Goal: Task Accomplishment & Management: Use online tool/utility

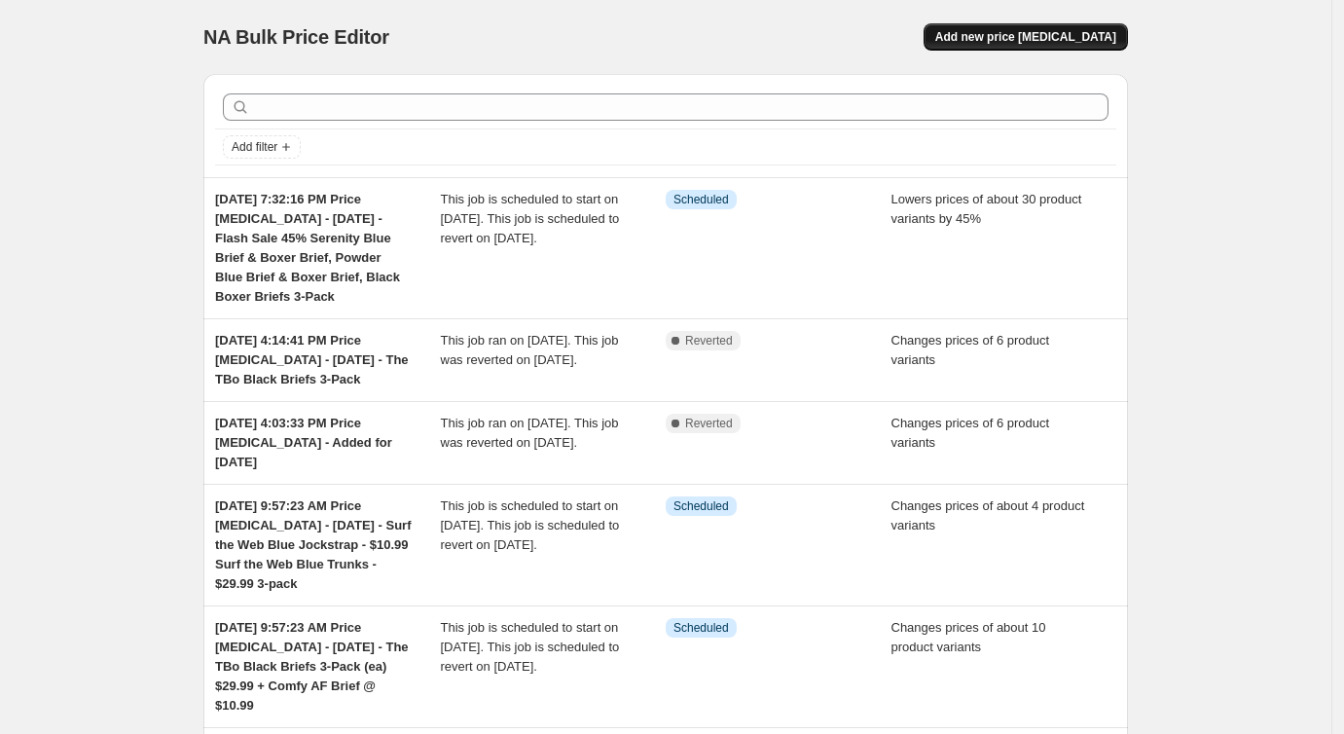
click at [1061, 37] on span "Add new price [MEDICAL_DATA]" at bounding box center [1025, 37] width 181 height 16
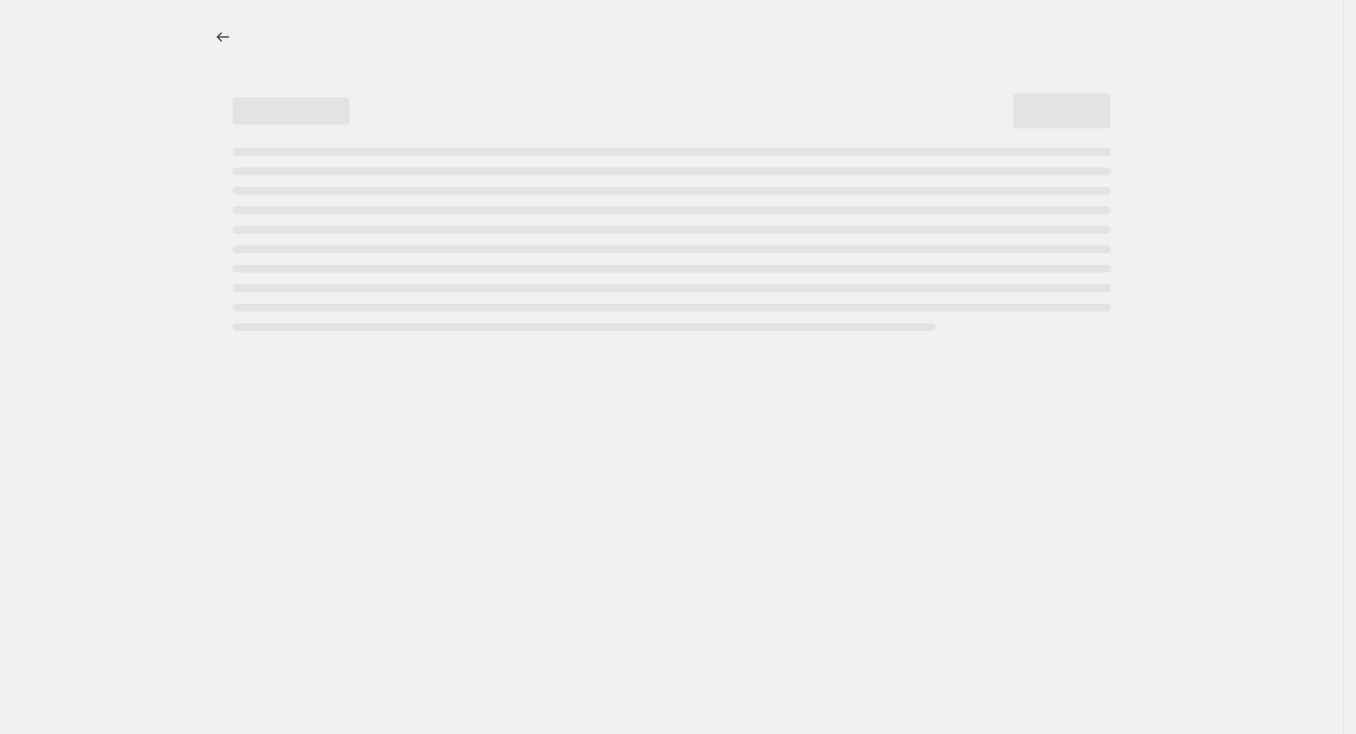
select select "percentage"
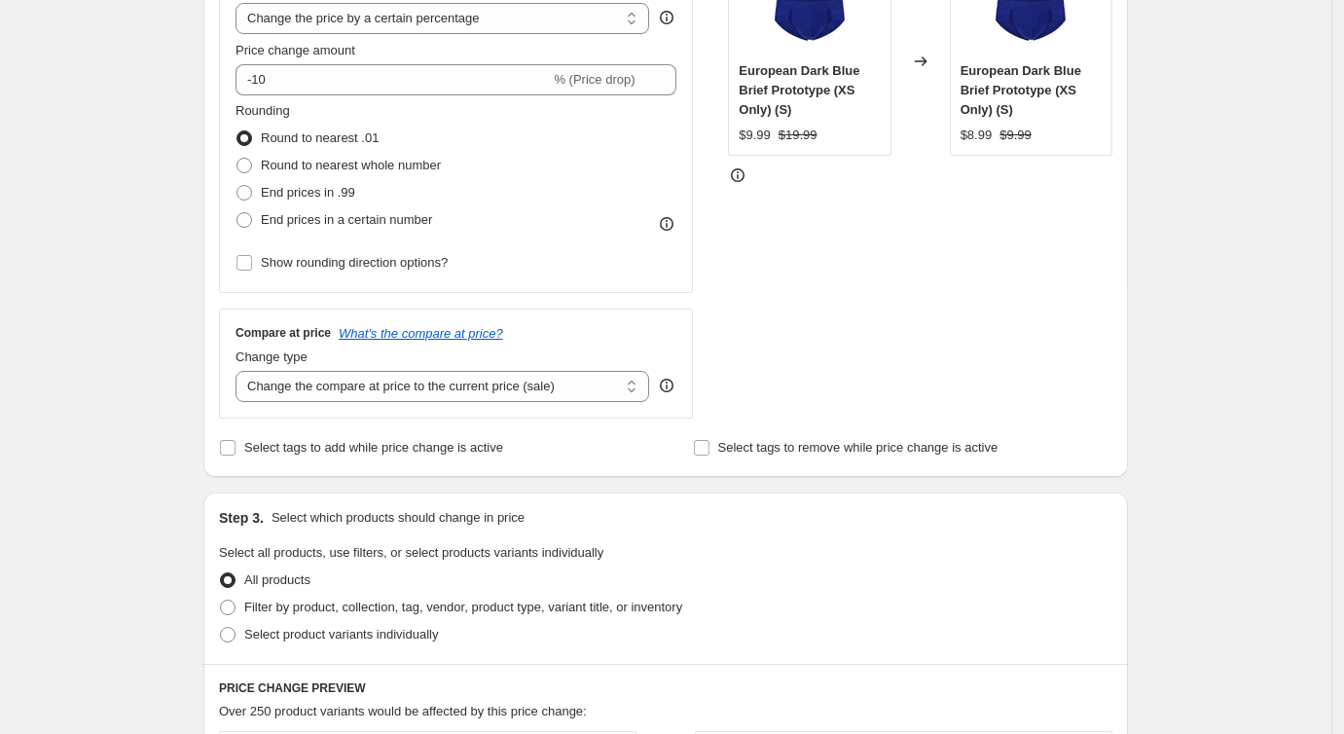
scroll to position [419, 0]
click at [360, 386] on select "Change the compare at price to the current price (sale) Change the compare at p…" at bounding box center [443, 384] width 414 height 31
click at [240, 369] on select "Change the compare at price to the current price (sale) Change the compare at p…" at bounding box center [443, 384] width 414 height 31
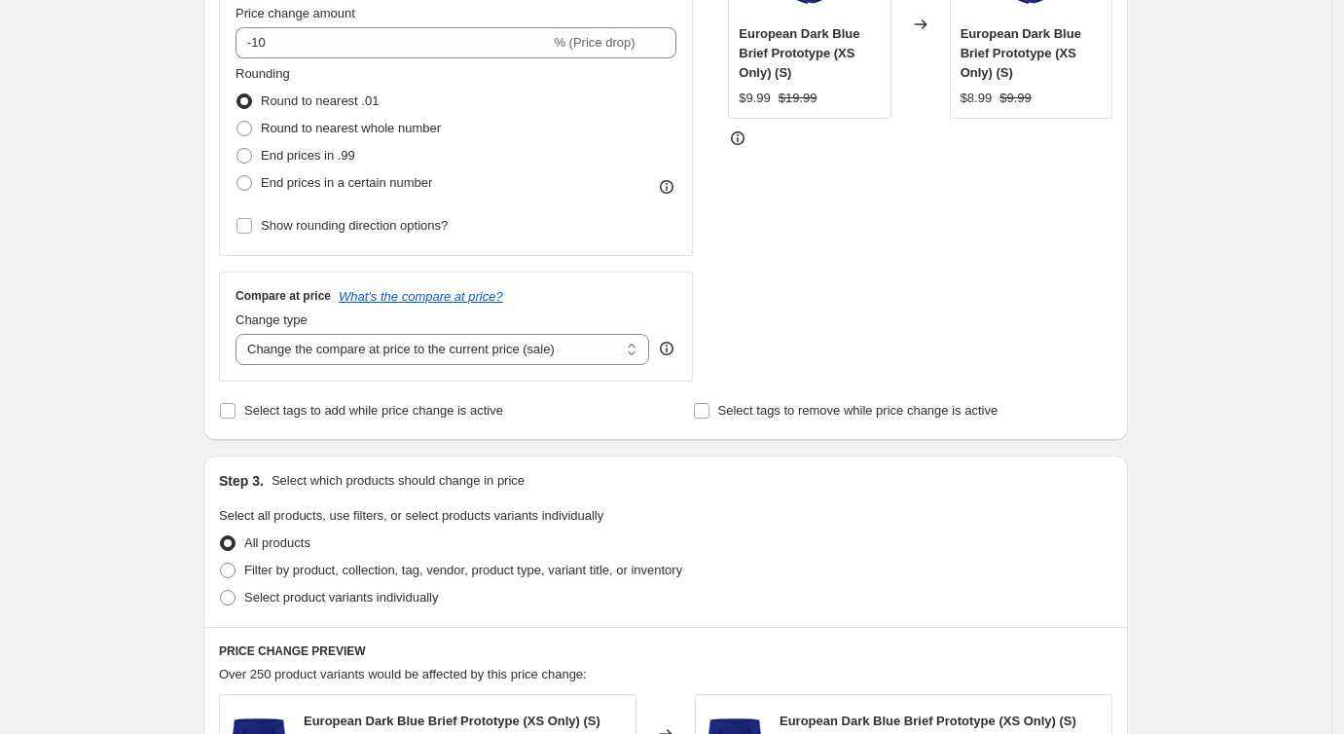
scroll to position [455, 0]
click at [236, 410] on input "Select tags to add while price change is active" at bounding box center [228, 410] width 16 height 16
checkbox input "true"
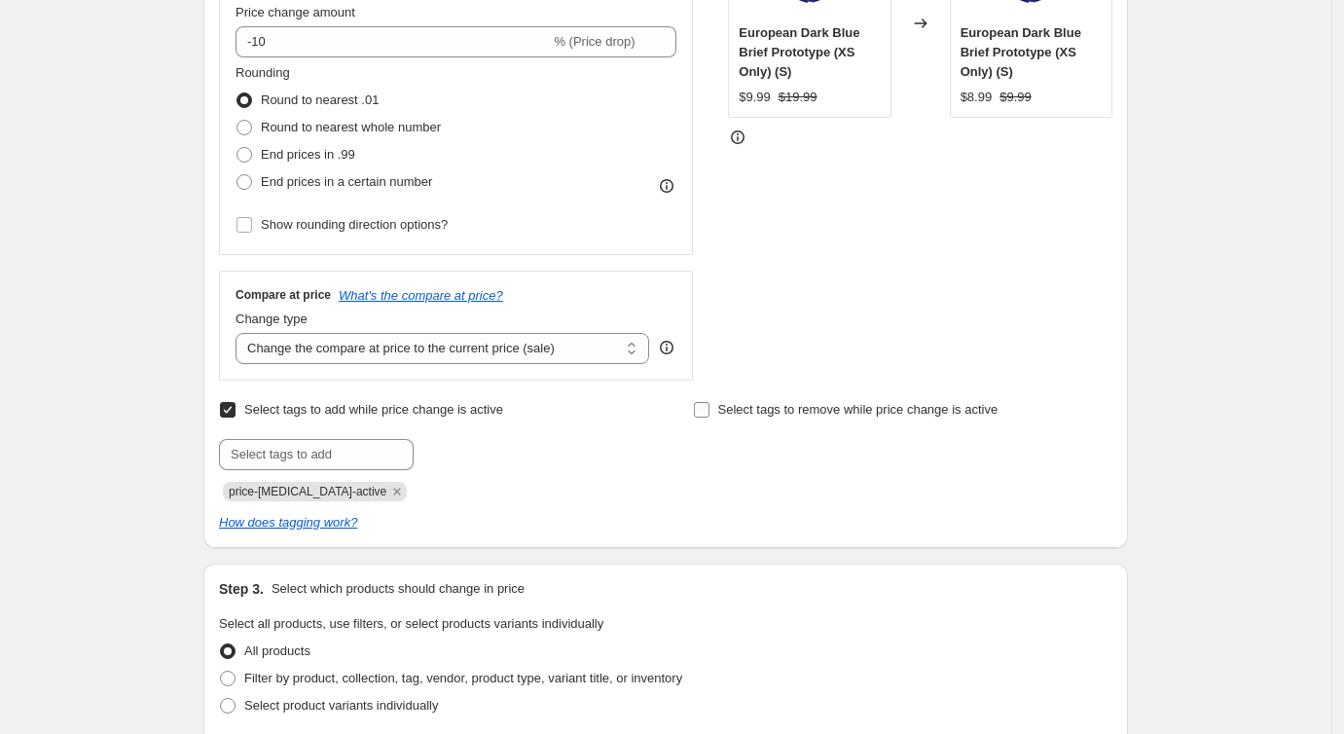
click at [705, 407] on input "Select tags to remove while price change is active" at bounding box center [702, 410] width 16 height 16
checkbox input "true"
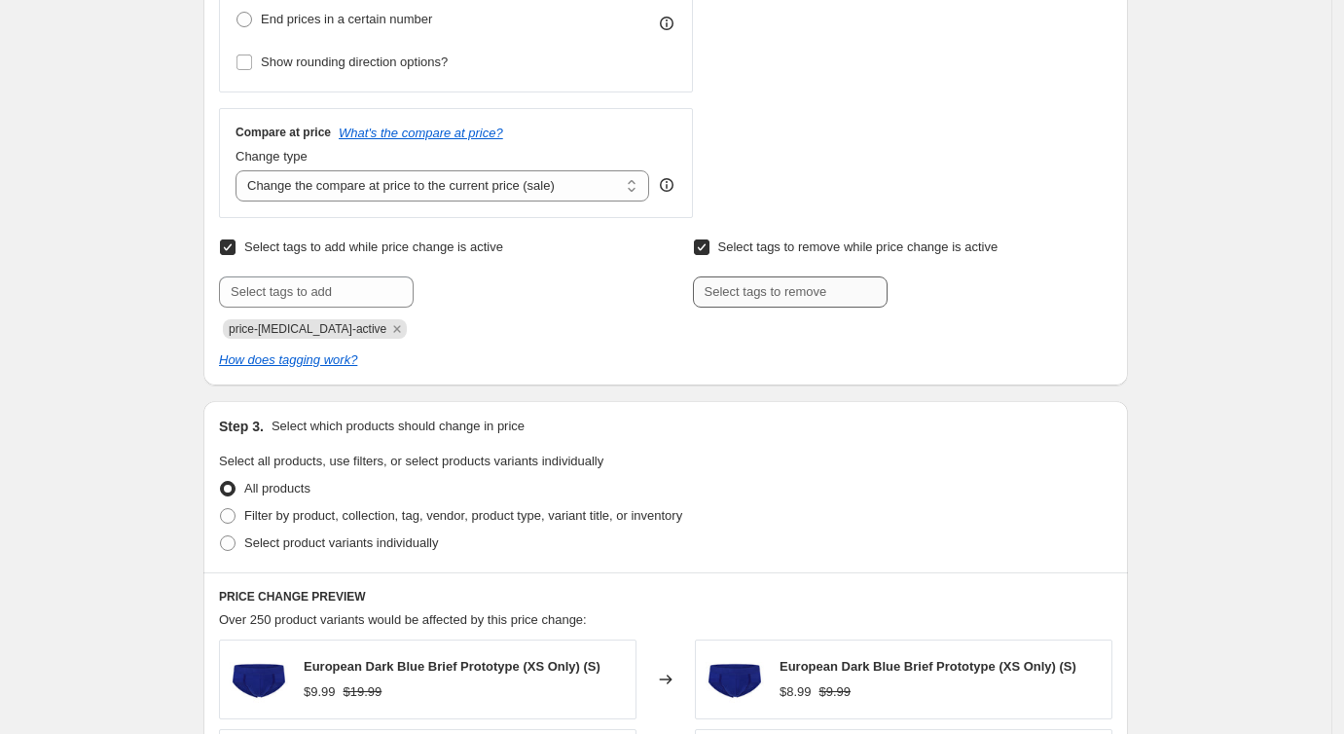
scroll to position [619, 0]
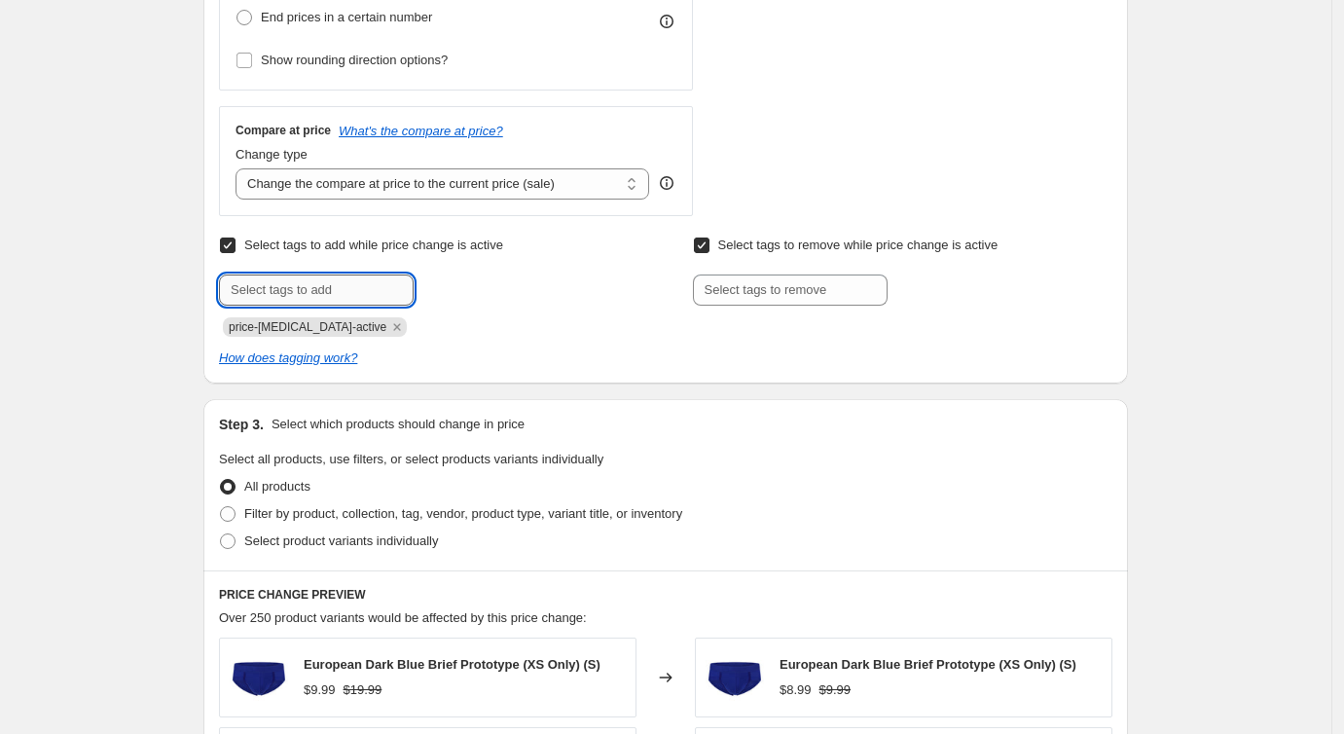
click at [312, 287] on input "text" at bounding box center [316, 289] width 195 height 31
type input "dc"
click at [470, 291] on span "dc" at bounding box center [464, 288] width 14 height 14
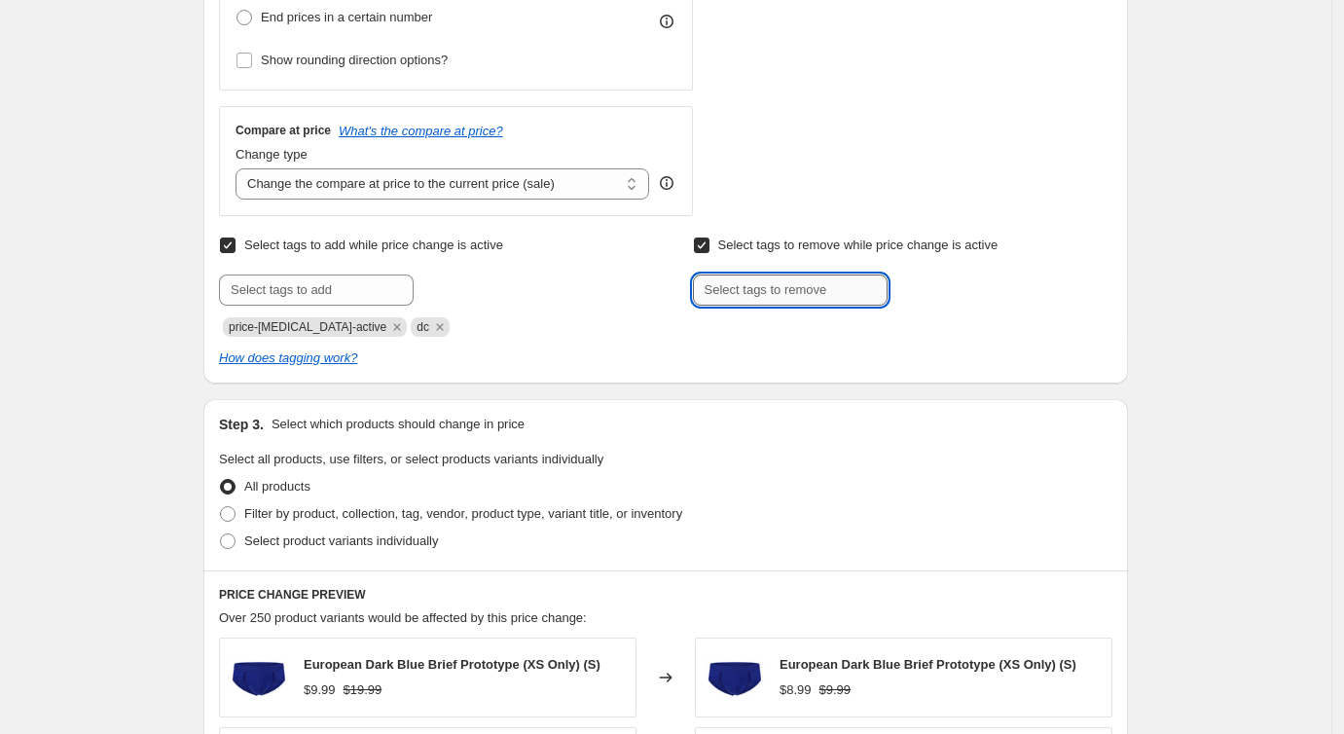
click at [732, 301] on input "text" at bounding box center [790, 289] width 195 height 31
type input "dc"
click at [937, 292] on button "Add dc" at bounding box center [924, 287] width 63 height 27
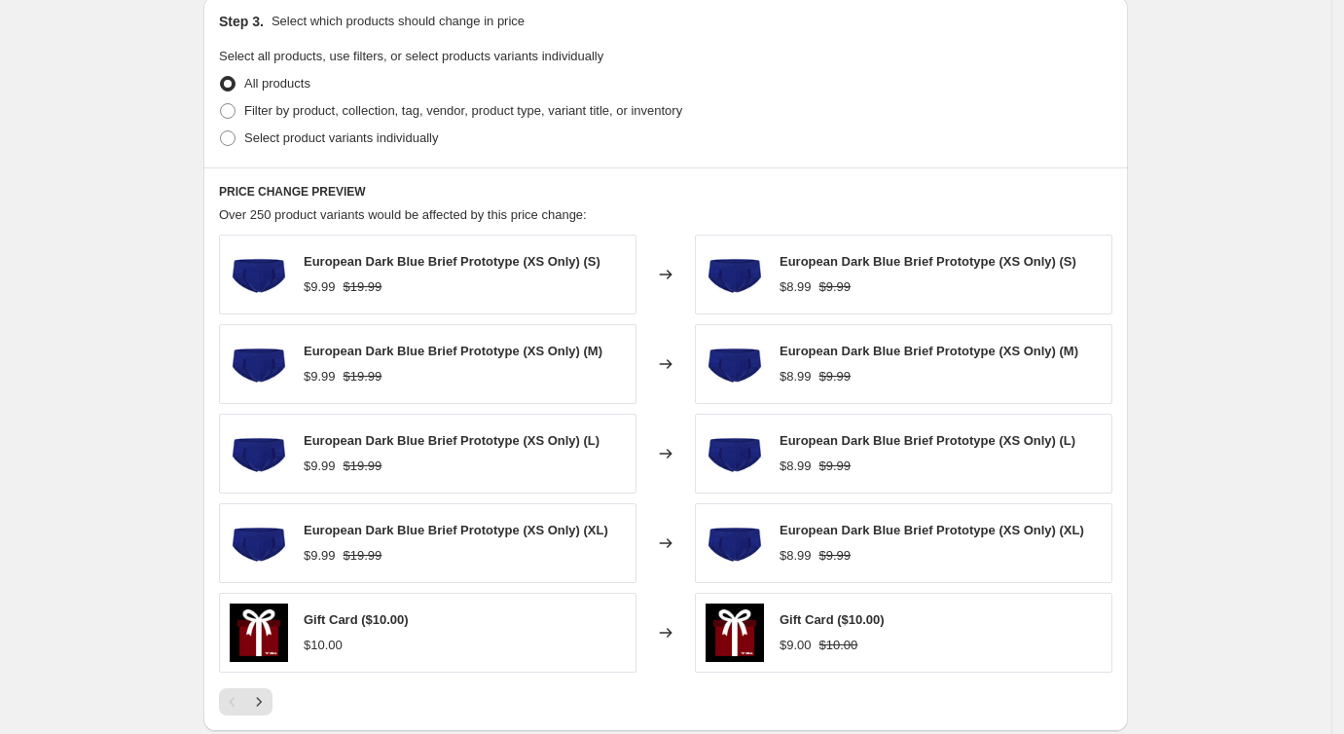
scroll to position [1026, 0]
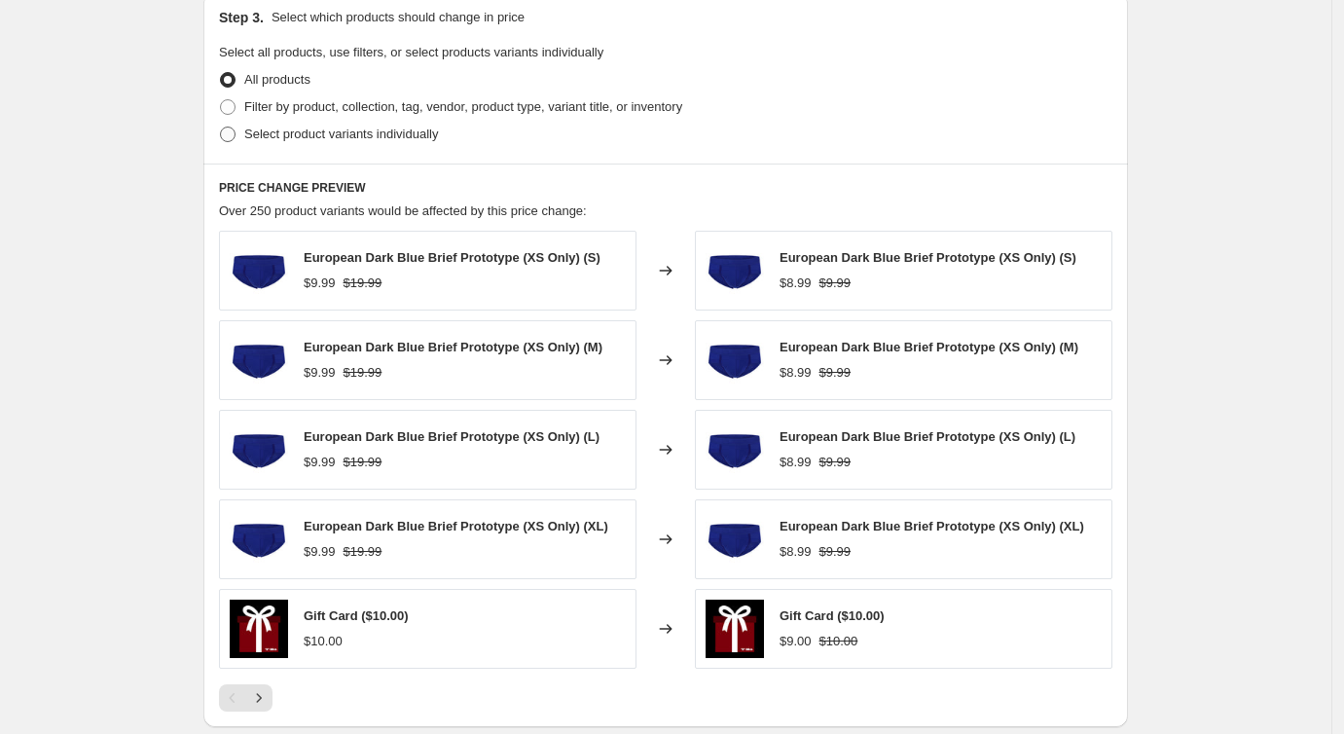
click at [235, 138] on span at bounding box center [228, 135] width 16 height 16
click at [221, 128] on input "Select product variants individually" at bounding box center [220, 127] width 1 height 1
radio input "true"
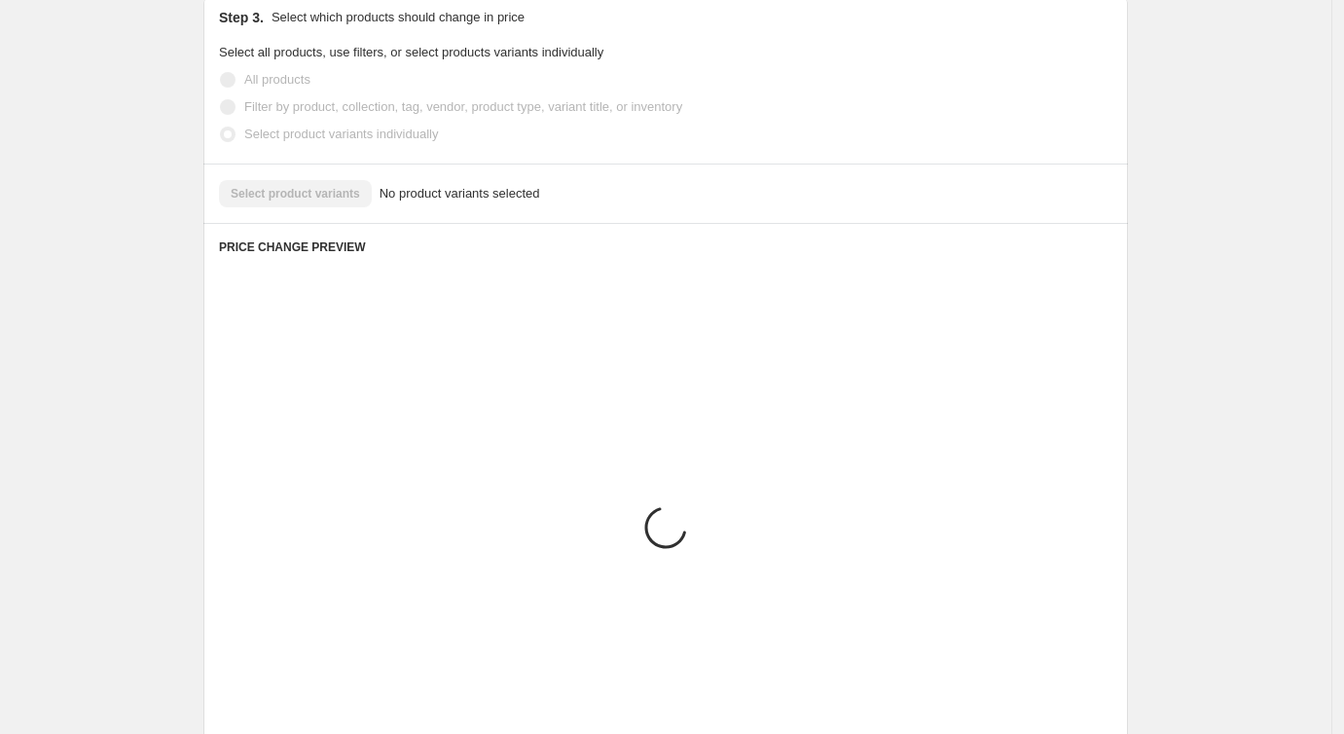
scroll to position [994, 0]
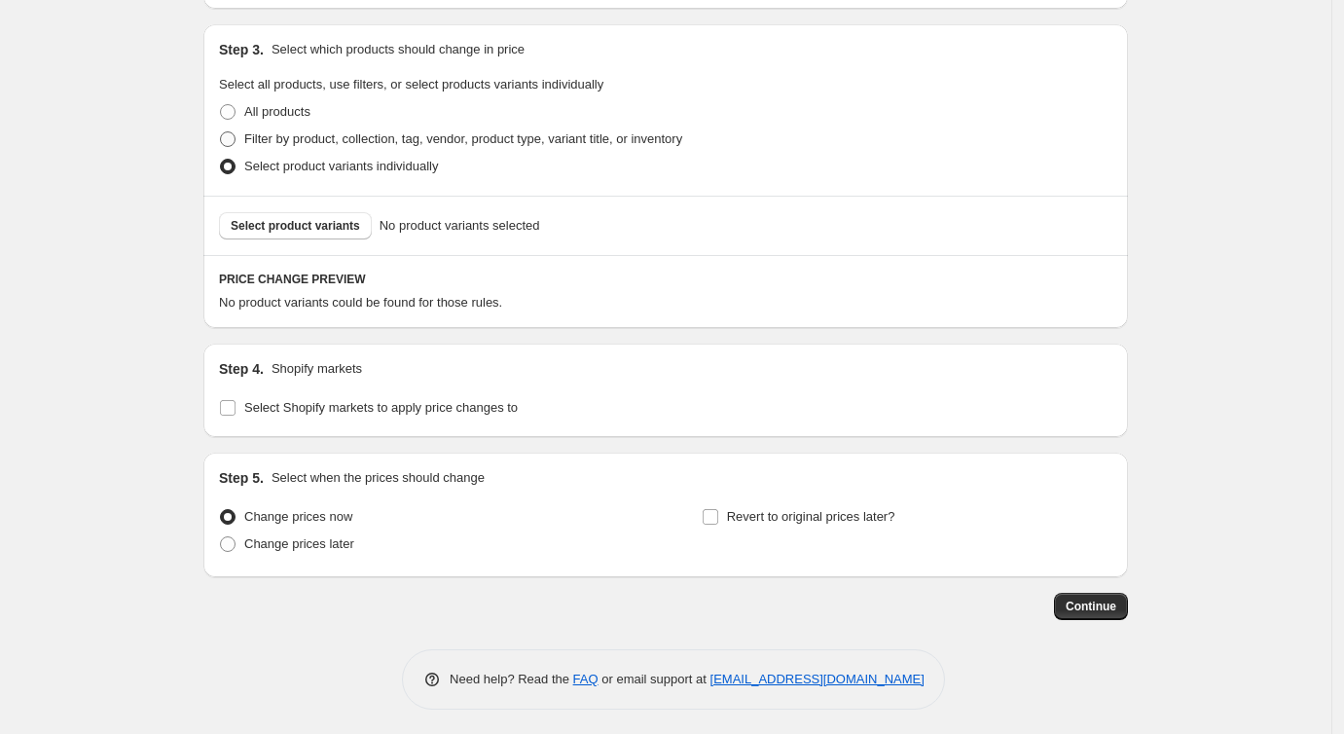
click at [237, 143] on span at bounding box center [228, 139] width 18 height 18
click at [221, 132] on input "Filter by product, collection, tag, vendor, product type, variant title, or inv…" at bounding box center [220, 131] width 1 height 1
radio input "true"
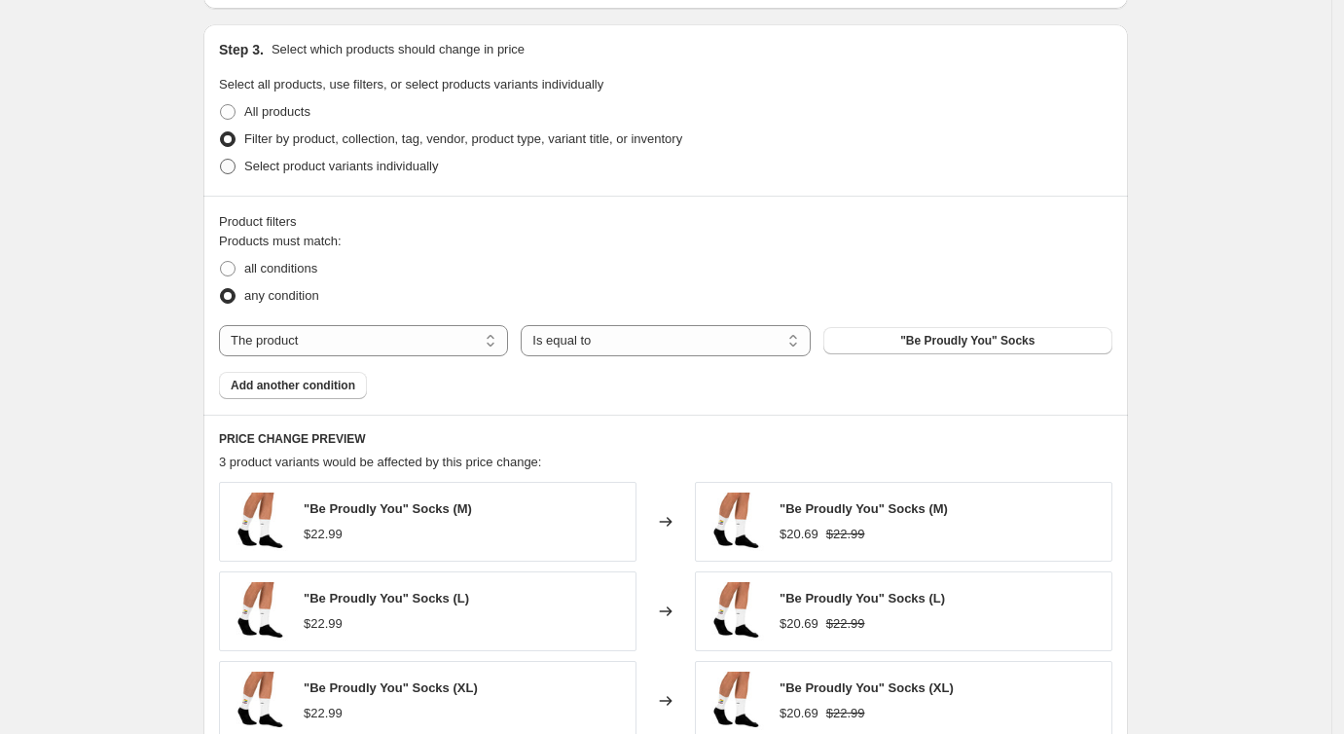
click at [246, 156] on label "Select product variants individually" at bounding box center [328, 166] width 219 height 27
click at [221, 159] on input "Select product variants individually" at bounding box center [220, 159] width 1 height 1
radio input "true"
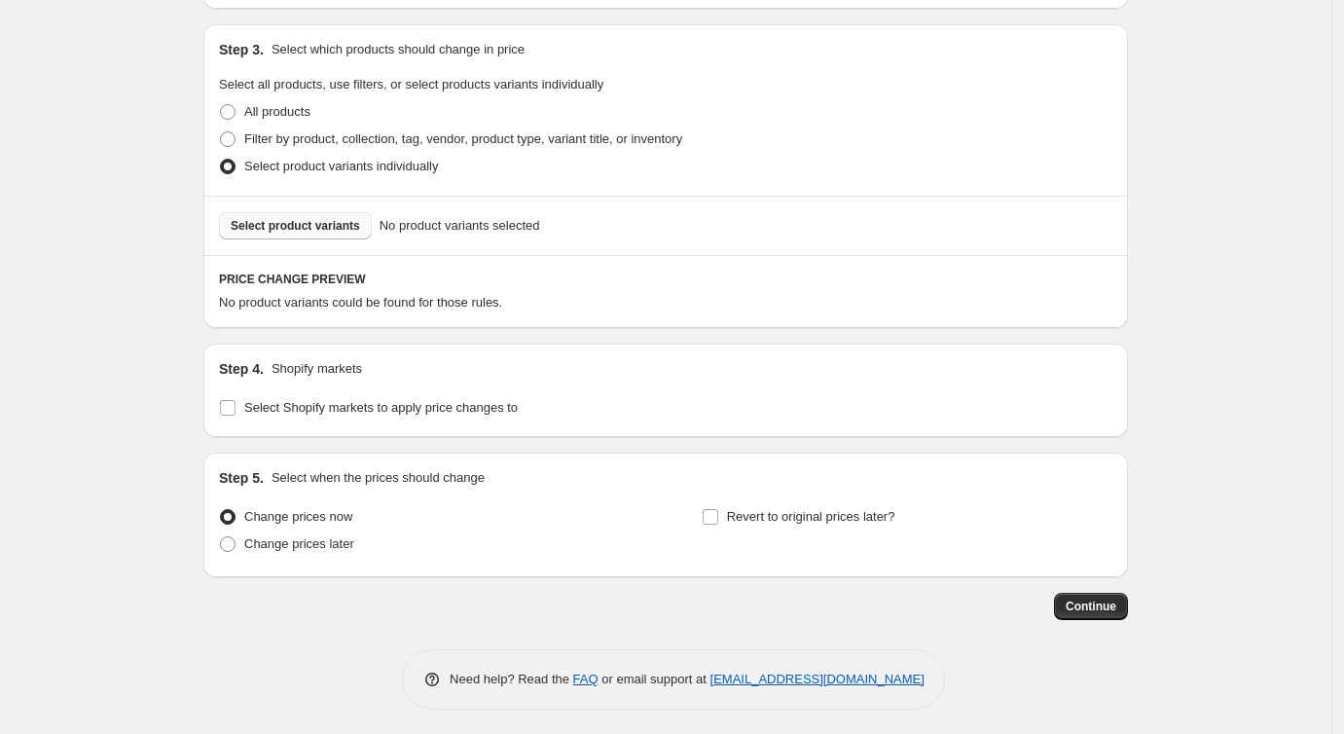
click at [296, 226] on span "Select product variants" at bounding box center [295, 226] width 129 height 16
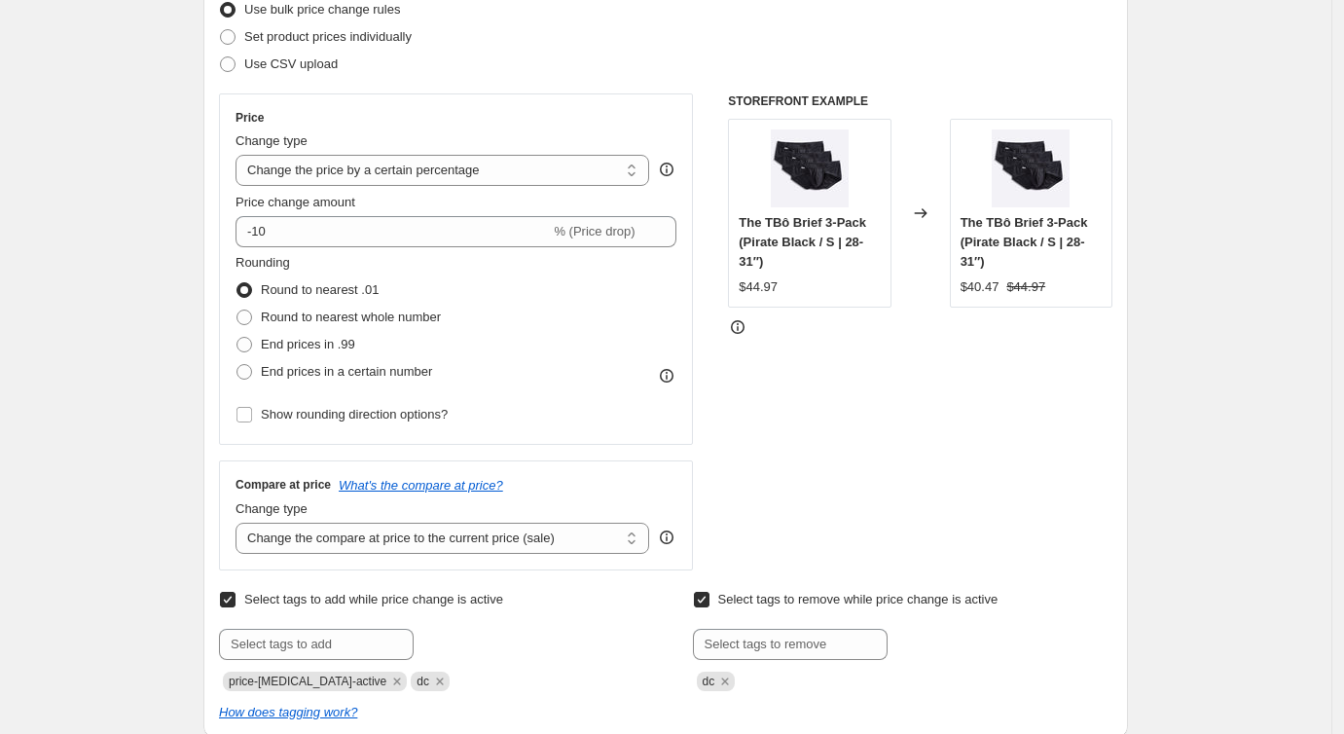
scroll to position [264, 0]
click at [373, 183] on select "Change the price to a certain amount Change the price by a certain amount Chang…" at bounding box center [443, 171] width 414 height 31
select select "to"
click at [240, 156] on select "Change the price to a certain amount Change the price by a certain amount Chang…" at bounding box center [443, 171] width 414 height 31
type input "80.00"
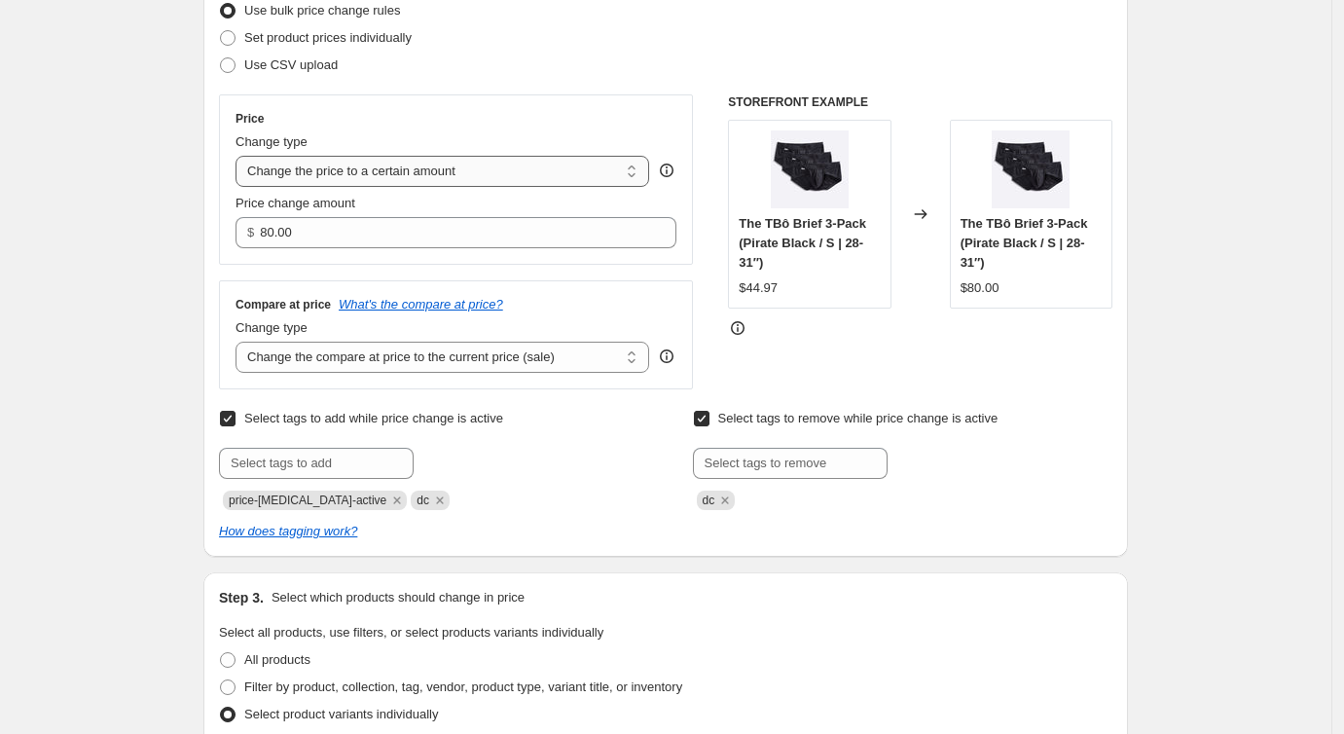
click at [411, 167] on select "Change the price to a certain amount Change the price by a certain amount Chang…" at bounding box center [443, 171] width 414 height 31
select select "by"
click at [240, 156] on select "Change the price to a certain amount Change the price by a certain amount Chang…" at bounding box center [443, 171] width 414 height 31
type input "-10.00"
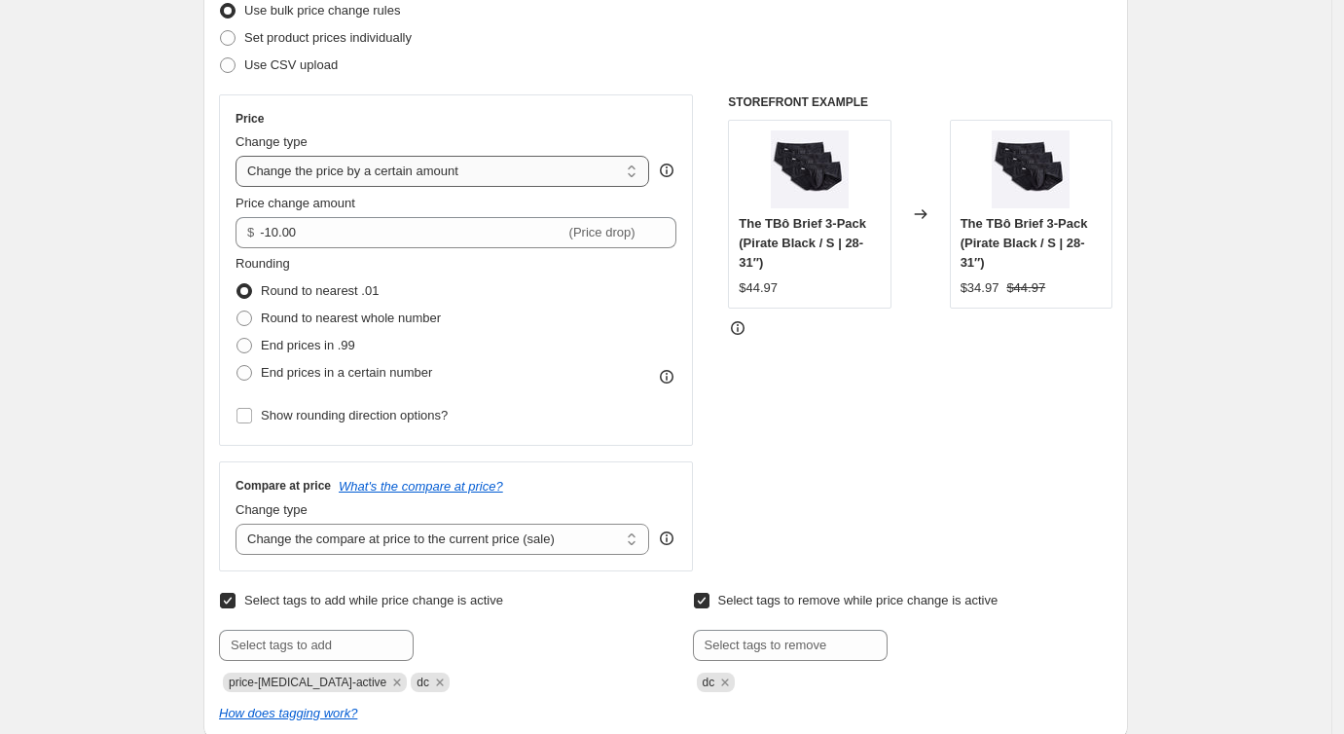
click at [420, 179] on select "Change the price to a certain amount Change the price by a certain amount Chang…" at bounding box center [443, 171] width 414 height 31
select select "percentage"
click at [240, 156] on select "Change the price to a certain amount Change the price by a certain amount Chang…" at bounding box center [443, 171] width 414 height 31
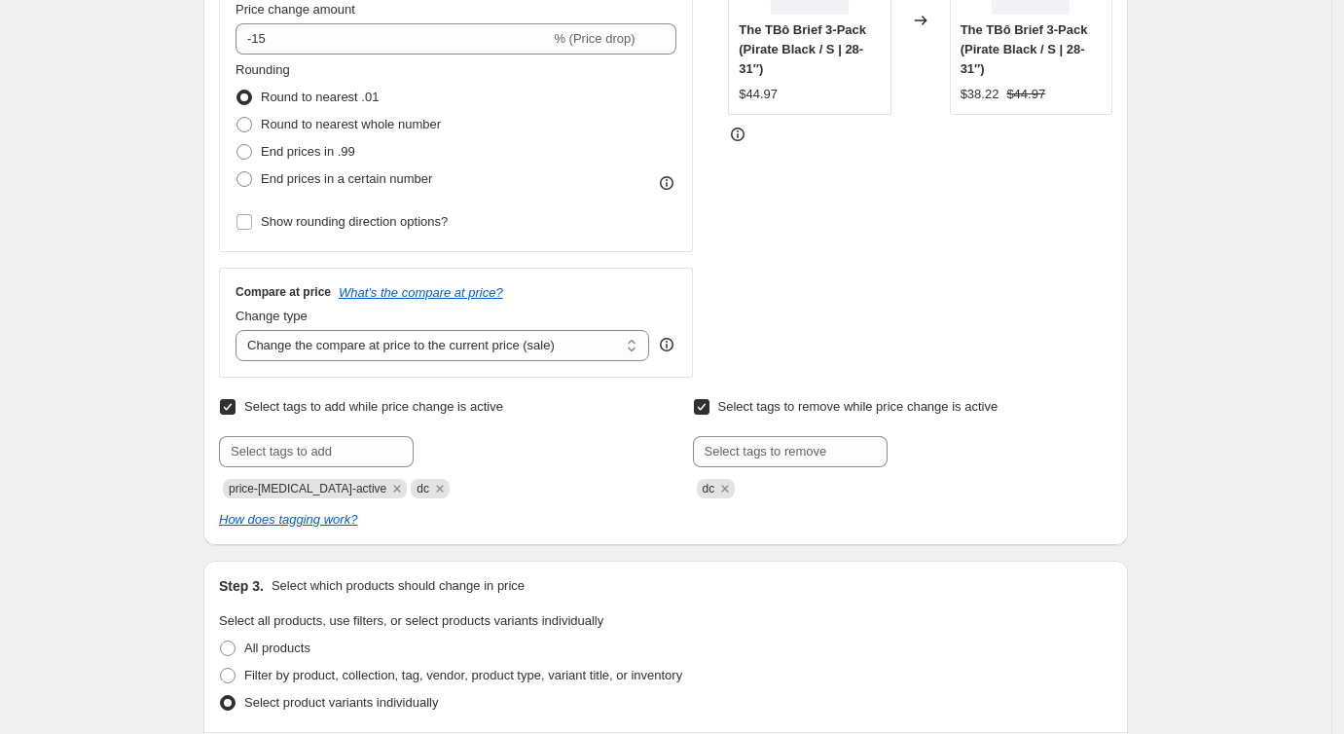
scroll to position [456, 0]
click at [534, 340] on select "Change the compare at price to the current price (sale) Change the compare at p…" at bounding box center [443, 347] width 414 height 31
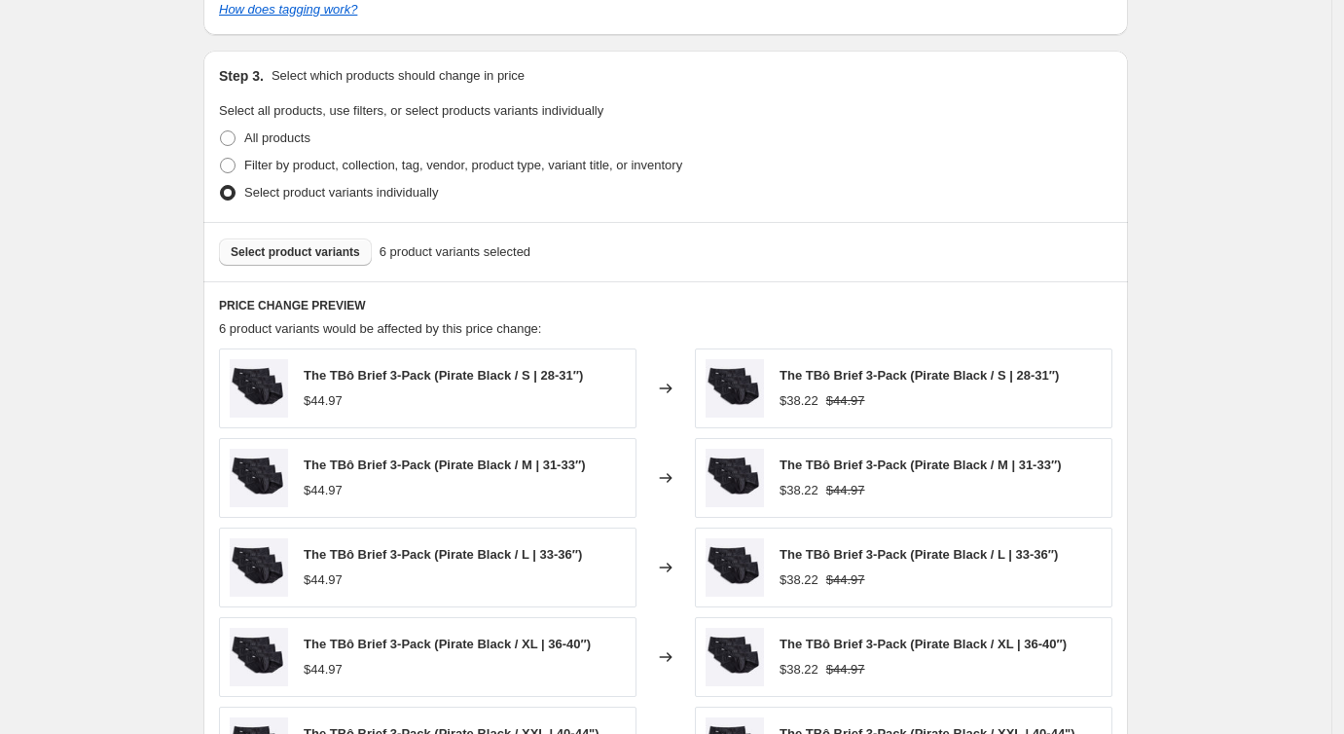
scroll to position [1033, 0]
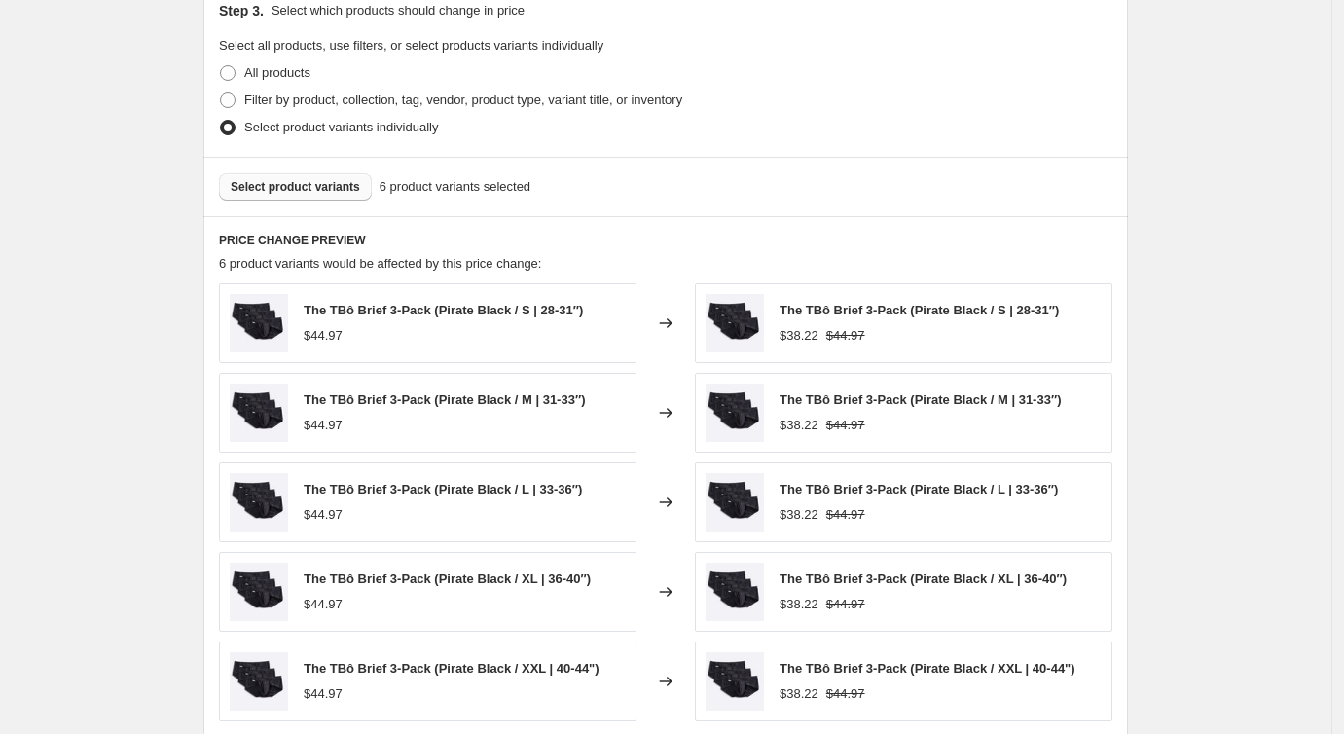
click at [297, 187] on span "Select product variants" at bounding box center [295, 187] width 129 height 16
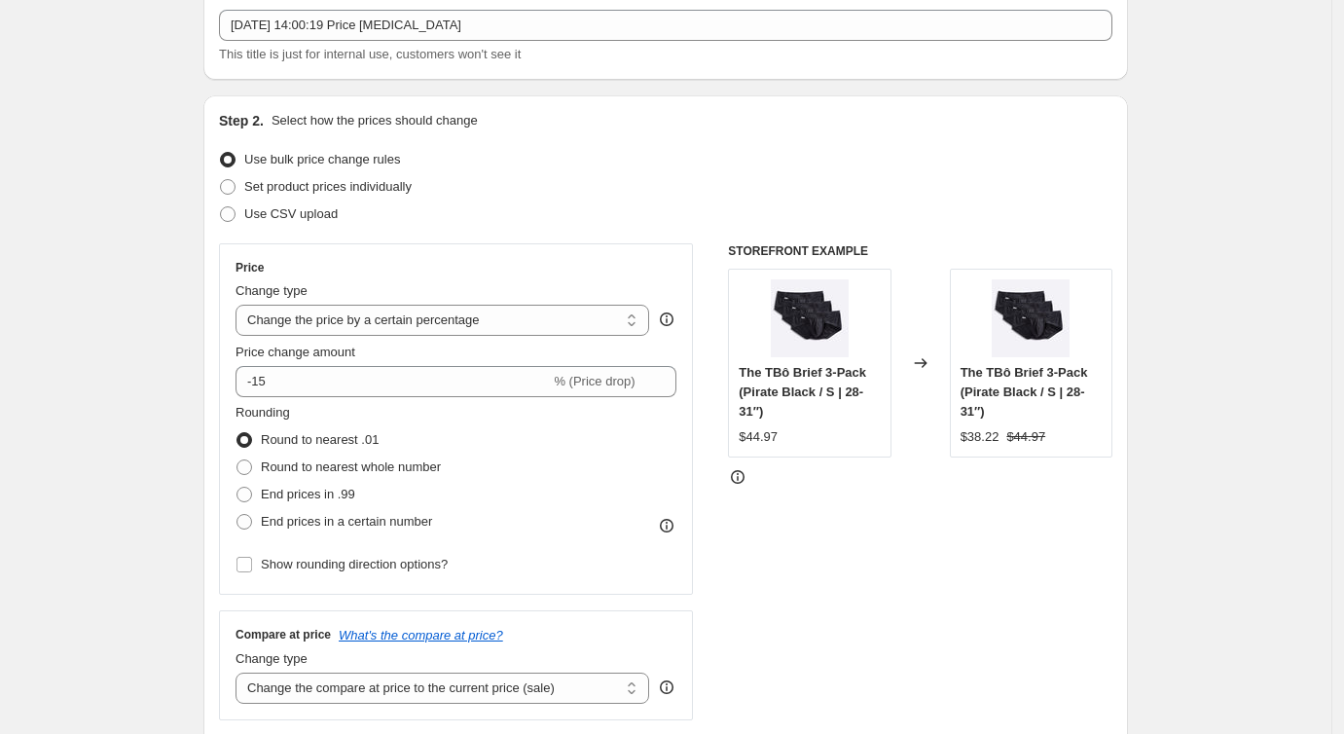
scroll to position [102, 0]
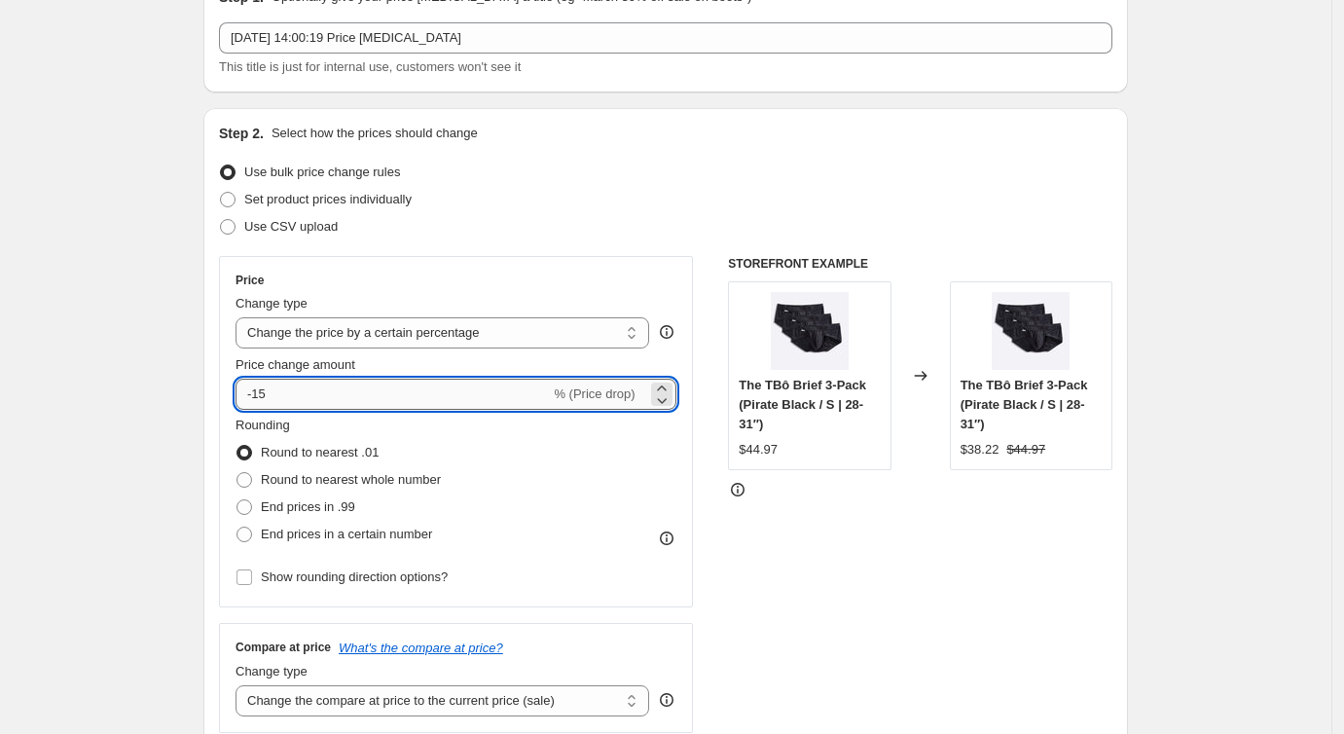
click at [327, 389] on input "-15" at bounding box center [393, 394] width 314 height 31
type input "-1"
type input "-30"
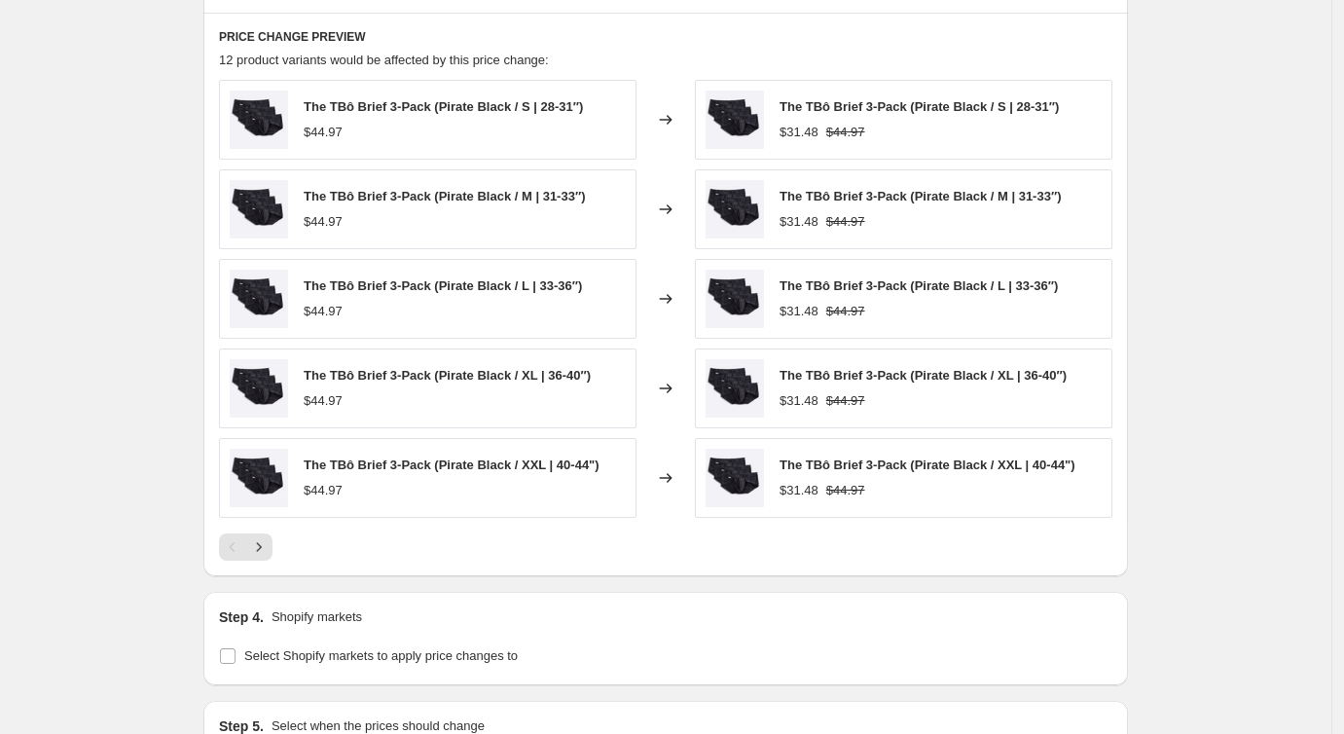
scroll to position [1268, 0]
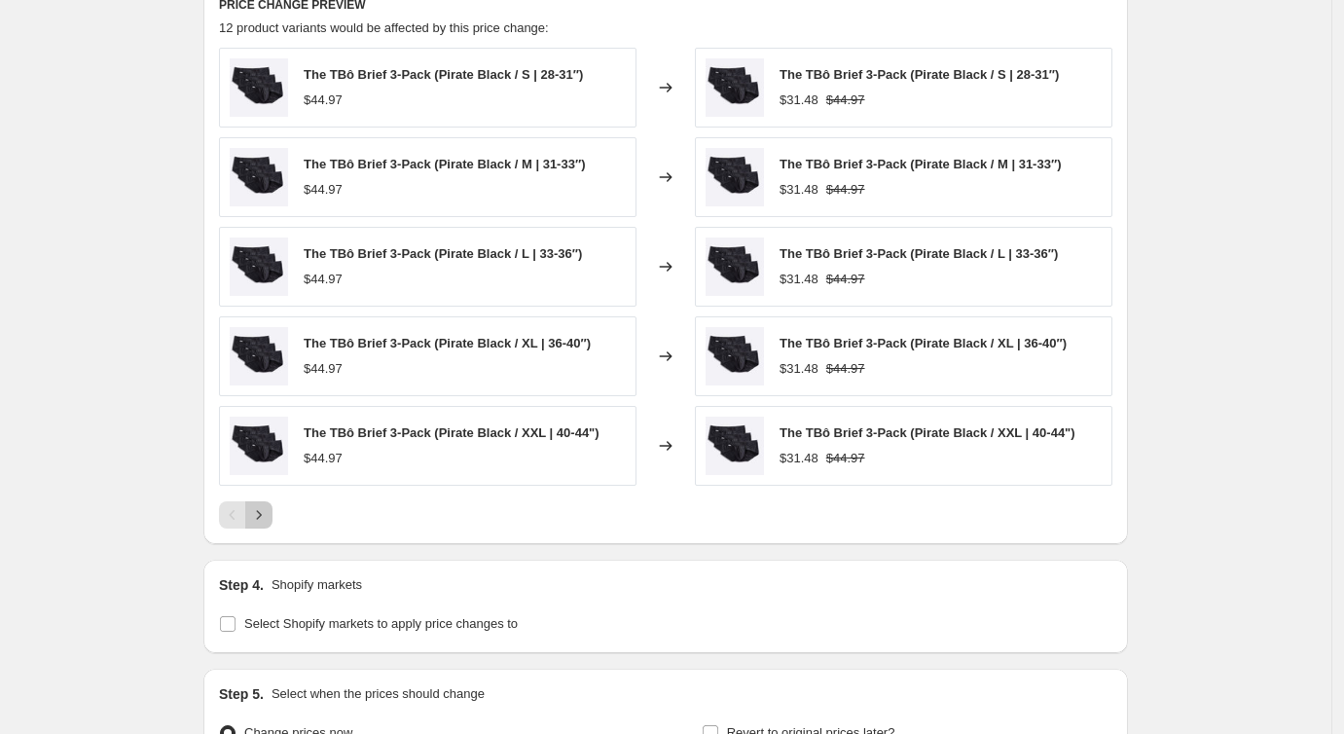
click at [269, 514] on icon "Next" at bounding box center [258, 514] width 19 height 19
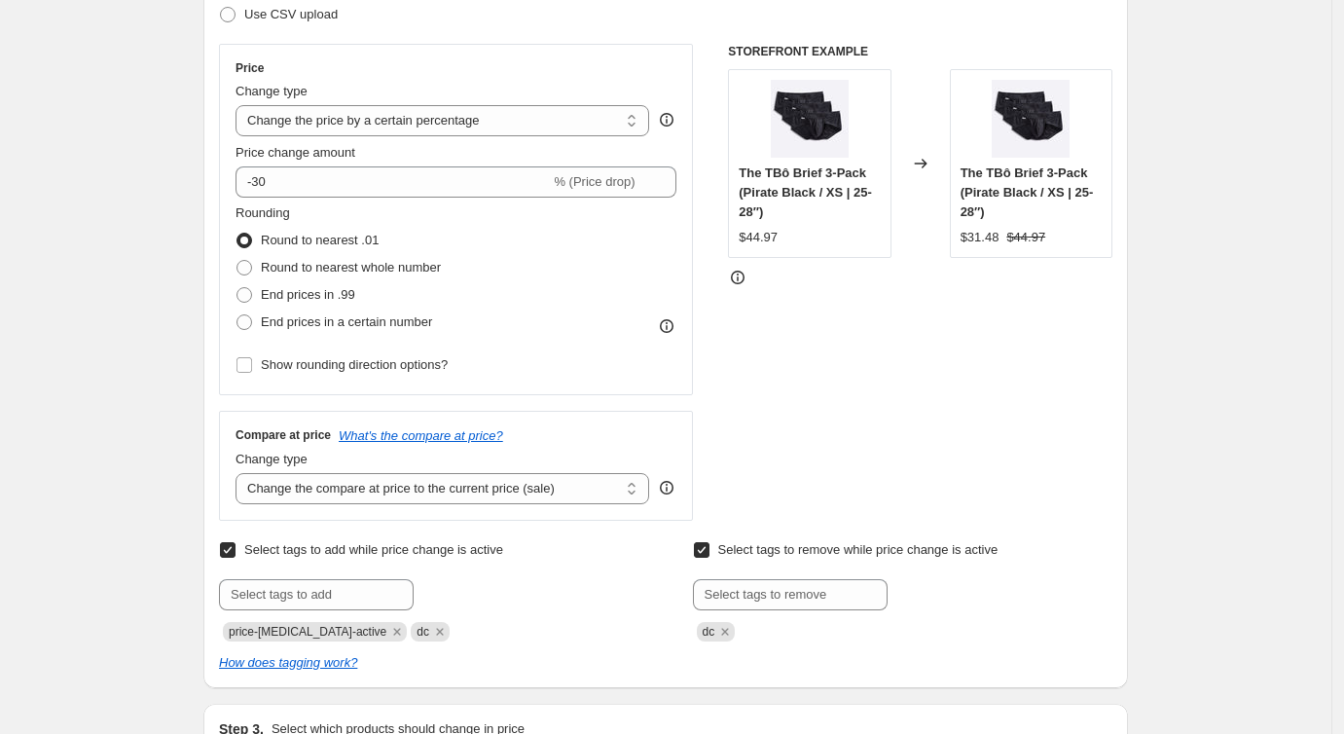
scroll to position [316, 0]
click at [302, 126] on select "Change the price to a certain amount Change the price by a certain amount Chang…" at bounding box center [443, 118] width 414 height 31
click at [240, 103] on select "Change the price to a certain amount Change the price by a certain amount Chang…" at bounding box center [443, 118] width 414 height 31
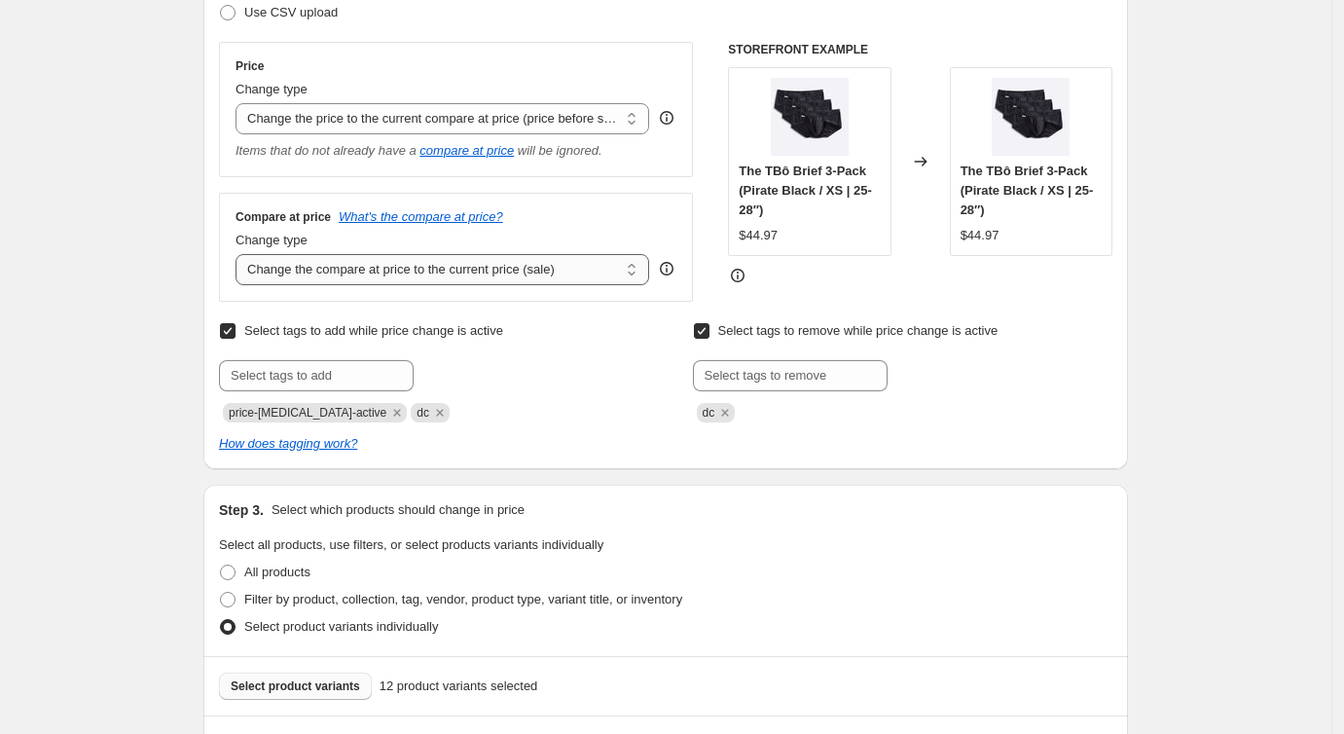
click at [335, 267] on select "Change the compare at price to the current price (sale) Change the compare at p…" at bounding box center [443, 269] width 414 height 31
click at [331, 121] on select "Change the price to a certain amount Change the price by a certain amount Chang…" at bounding box center [443, 118] width 414 height 31
click at [240, 103] on select "Change the price to a certain amount Change the price by a certain amount Chang…" at bounding box center [443, 118] width 414 height 31
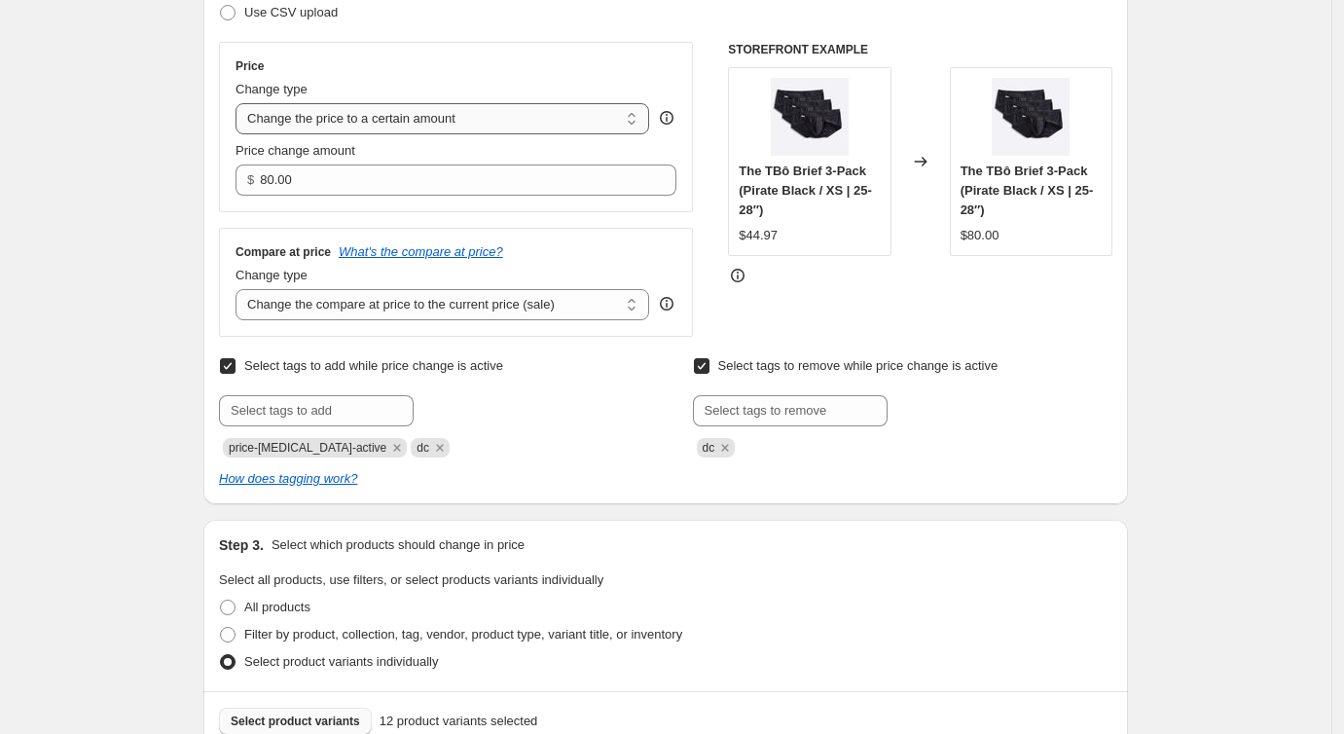
click at [384, 122] on select "Change the price to a certain amount Change the price by a certain amount Chang…" at bounding box center [443, 118] width 414 height 31
select select "by"
click at [240, 103] on select "Change the price to a certain amount Change the price by a certain amount Chang…" at bounding box center [443, 118] width 414 height 31
type input "-10.00"
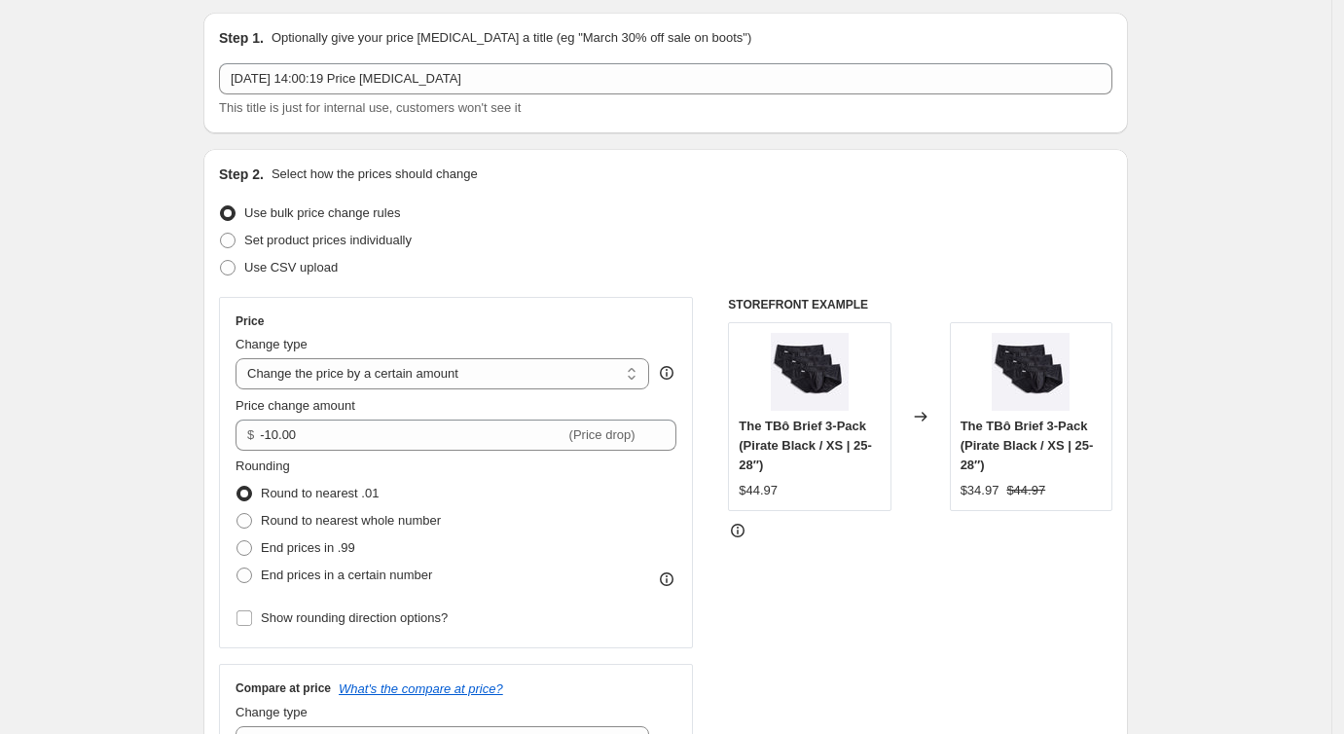
scroll to position [0, 0]
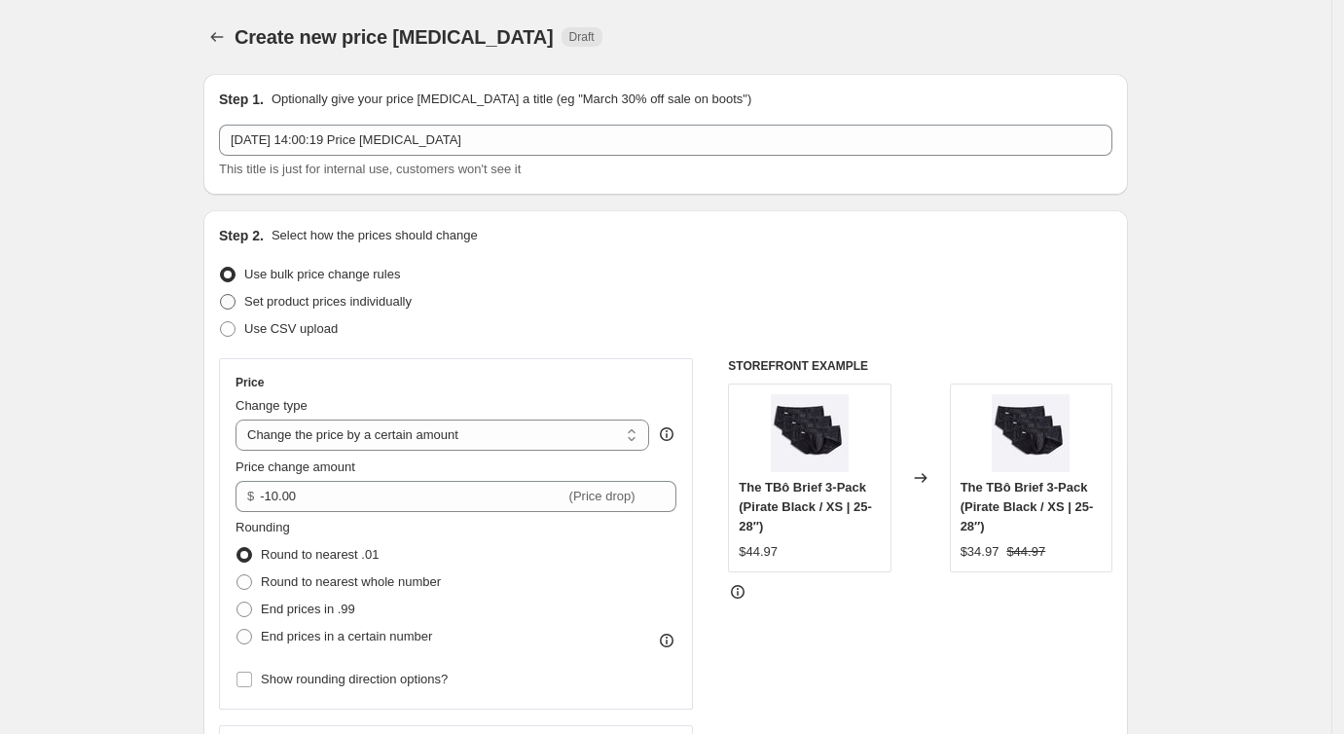
click at [247, 300] on label "Set product prices individually" at bounding box center [315, 301] width 193 height 27
click at [221, 295] on input "Set product prices individually" at bounding box center [220, 294] width 1 height 1
radio input "true"
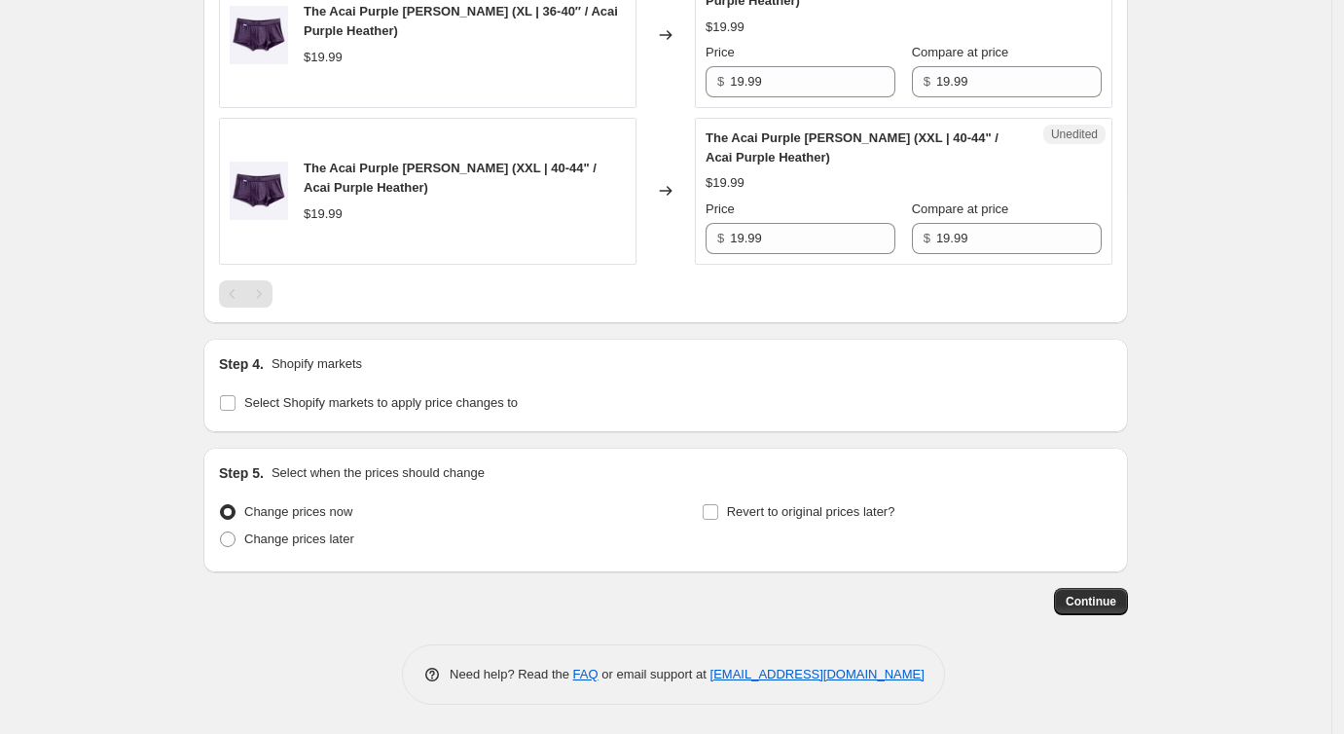
scroll to position [2414, 0]
click at [236, 407] on input "Select Shopify markets to apply price changes to" at bounding box center [228, 403] width 16 height 16
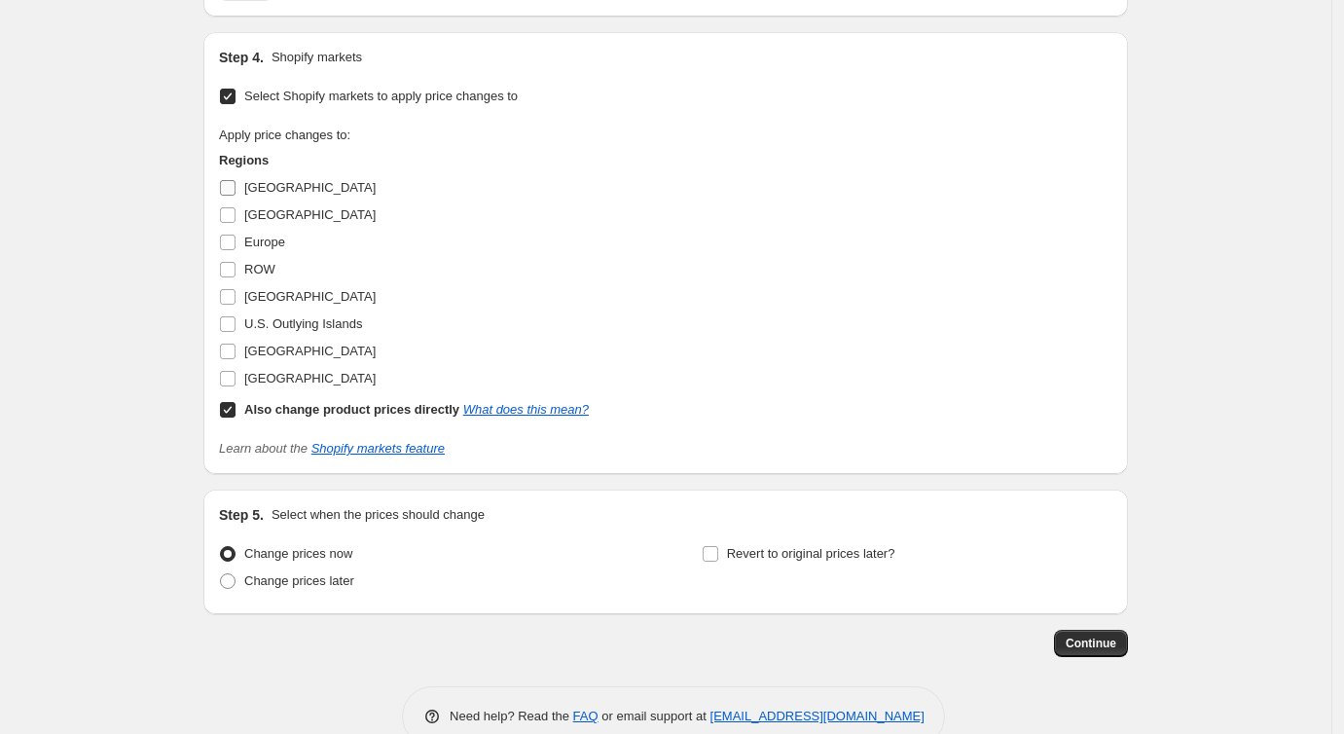
scroll to position [2604, 0]
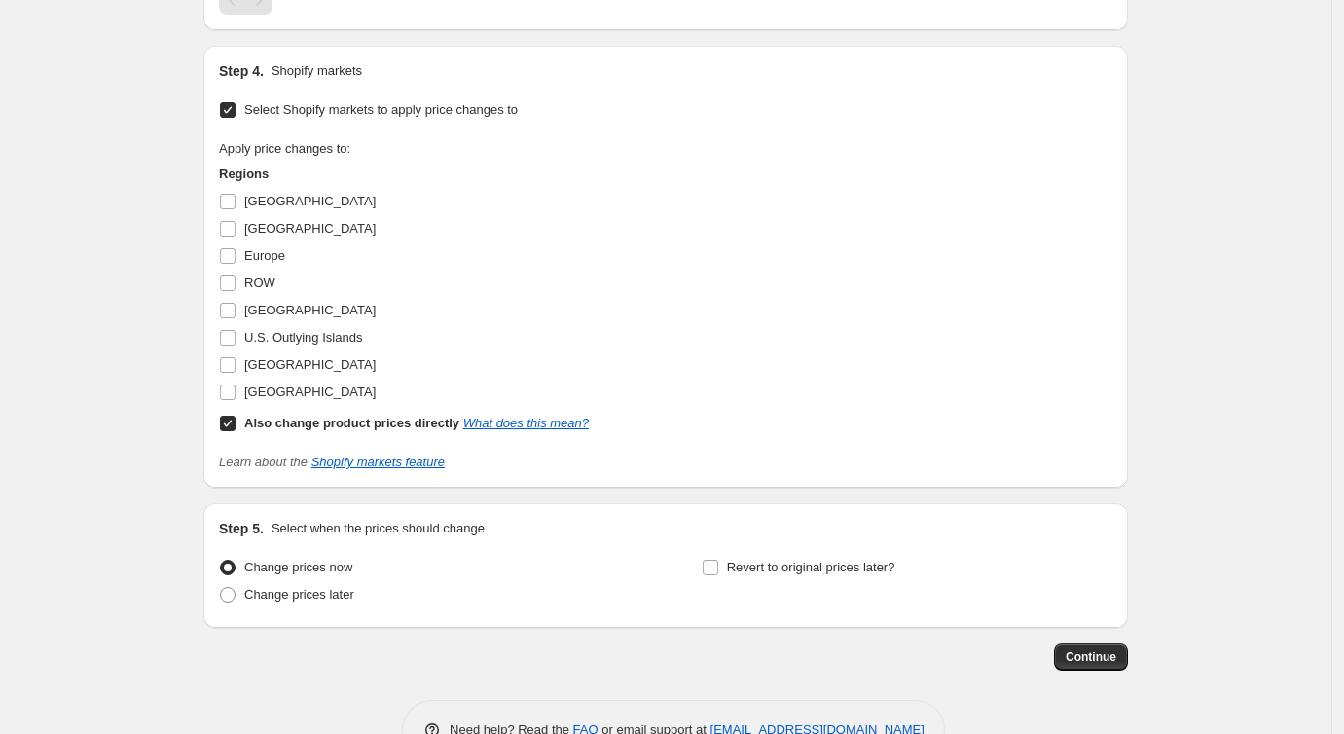
click at [236, 118] on input "Select Shopify markets to apply price changes to" at bounding box center [228, 110] width 16 height 16
checkbox input "false"
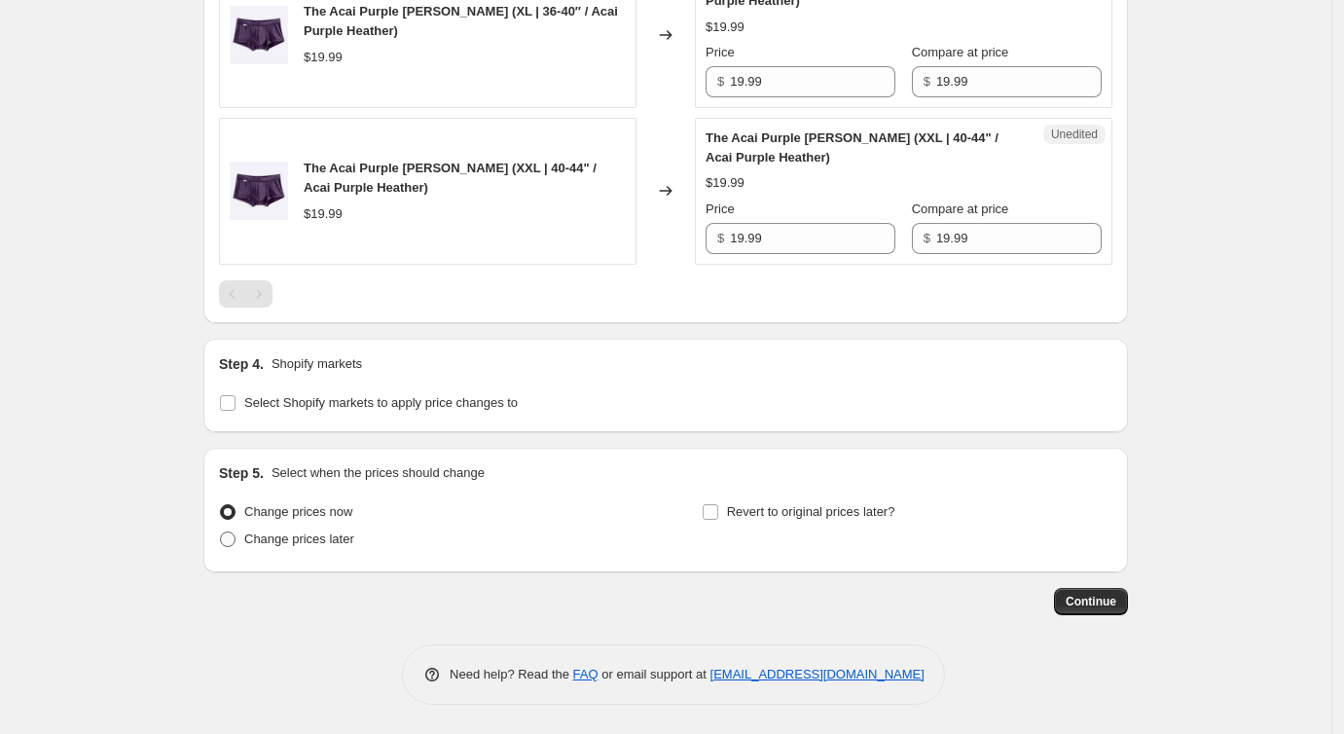
click at [236, 544] on span at bounding box center [228, 539] width 16 height 16
click at [221, 532] on input "Change prices later" at bounding box center [220, 531] width 1 height 1
radio input "true"
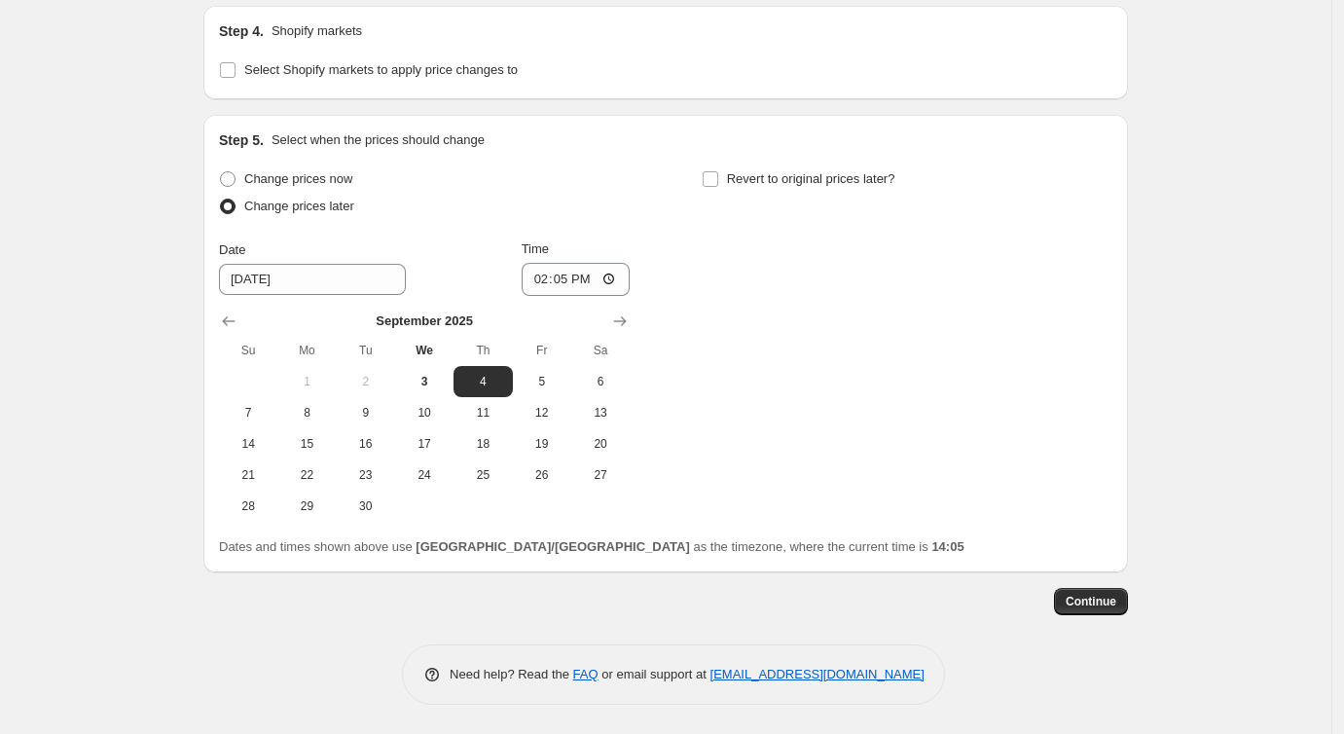
scroll to position [2736, 0]
click at [713, 187] on input "Revert to original prices later?" at bounding box center [711, 179] width 16 height 16
checkbox input "true"
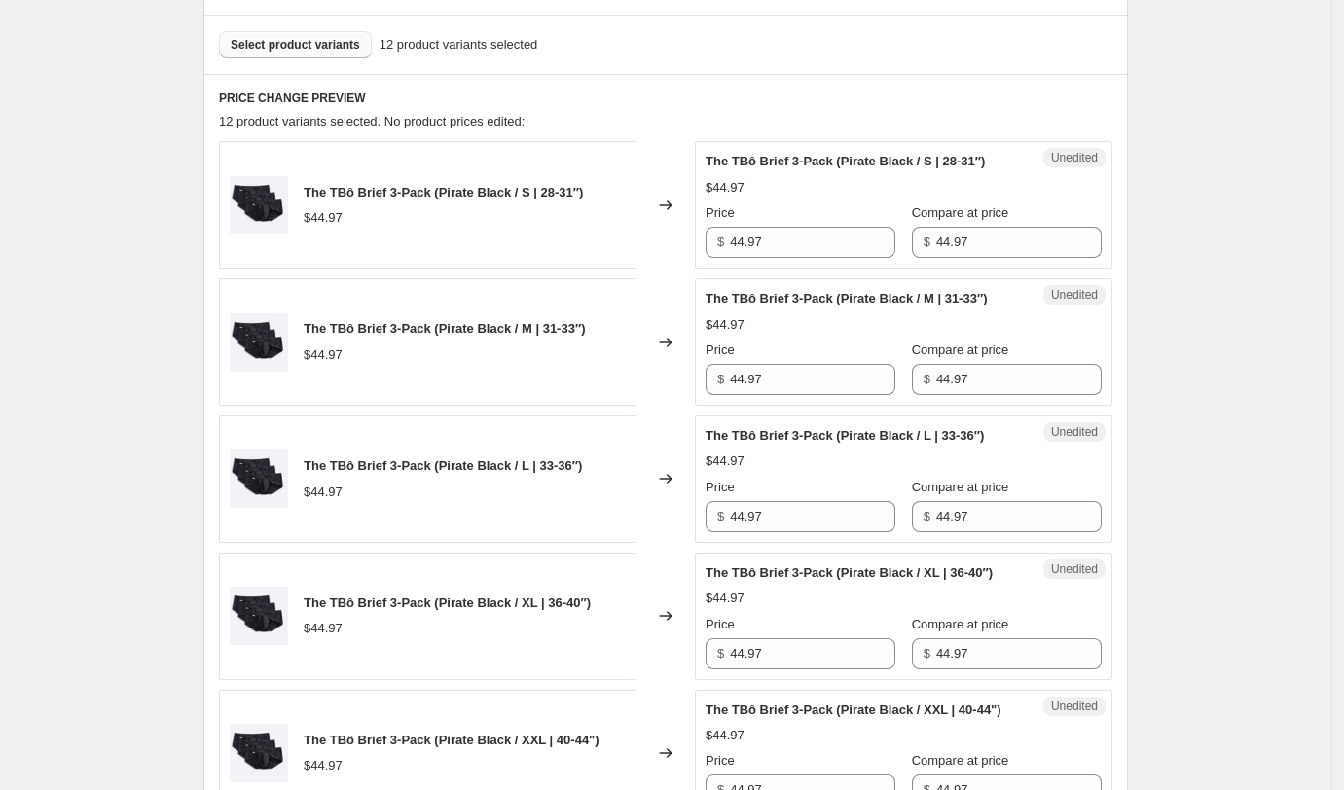
scroll to position [606, 0]
